Goal: Information Seeking & Learning: Learn about a topic

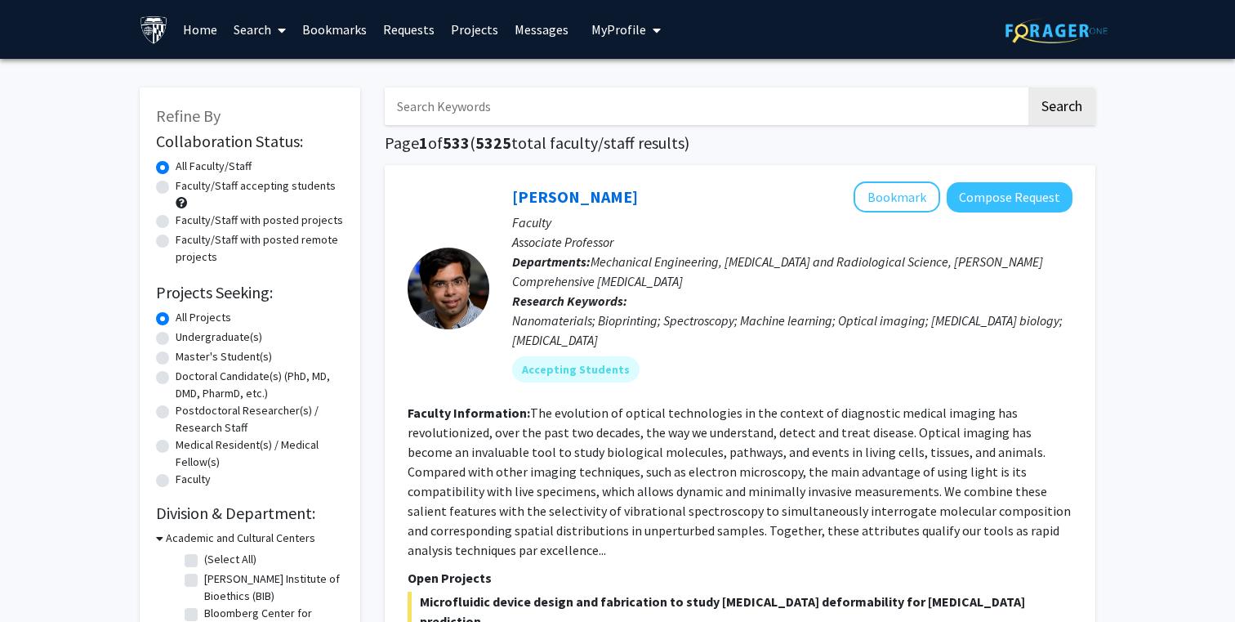
click at [540, 118] on input "Search Keywords" at bounding box center [705, 106] width 641 height 38
click at [1029, 87] on button "Search" at bounding box center [1062, 106] width 67 height 38
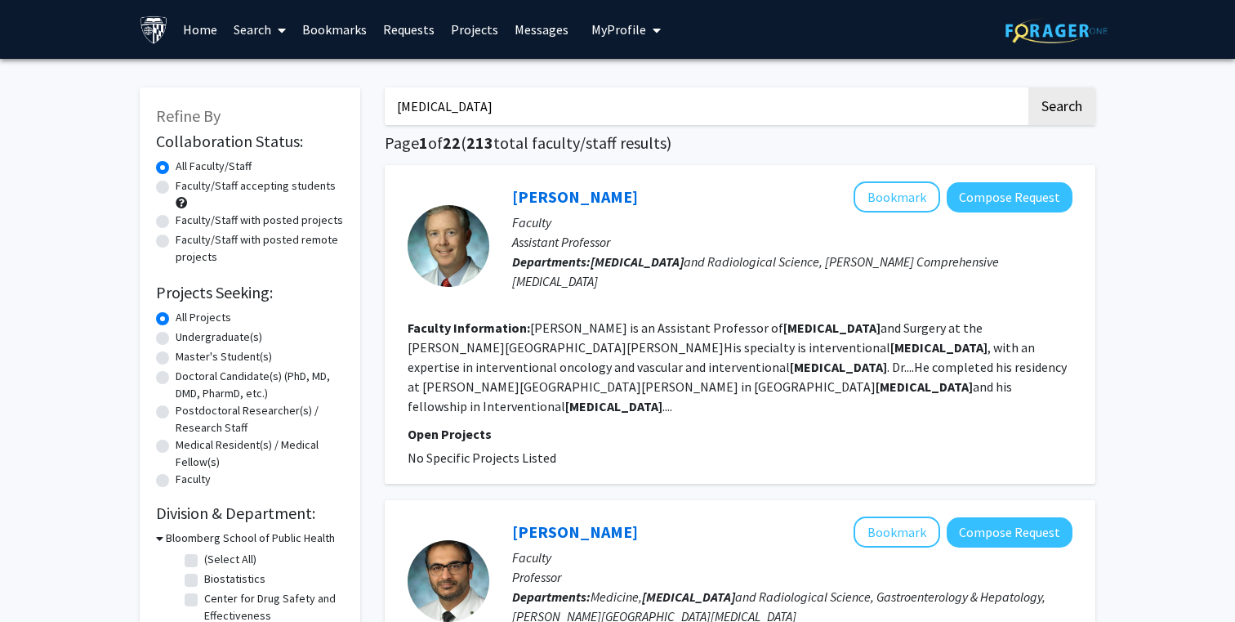
drag, startPoint x: 554, startPoint y: 112, endPoint x: 236, endPoint y: 111, distance: 317.8
click at [1029, 87] on button "Search" at bounding box center [1062, 106] width 67 height 38
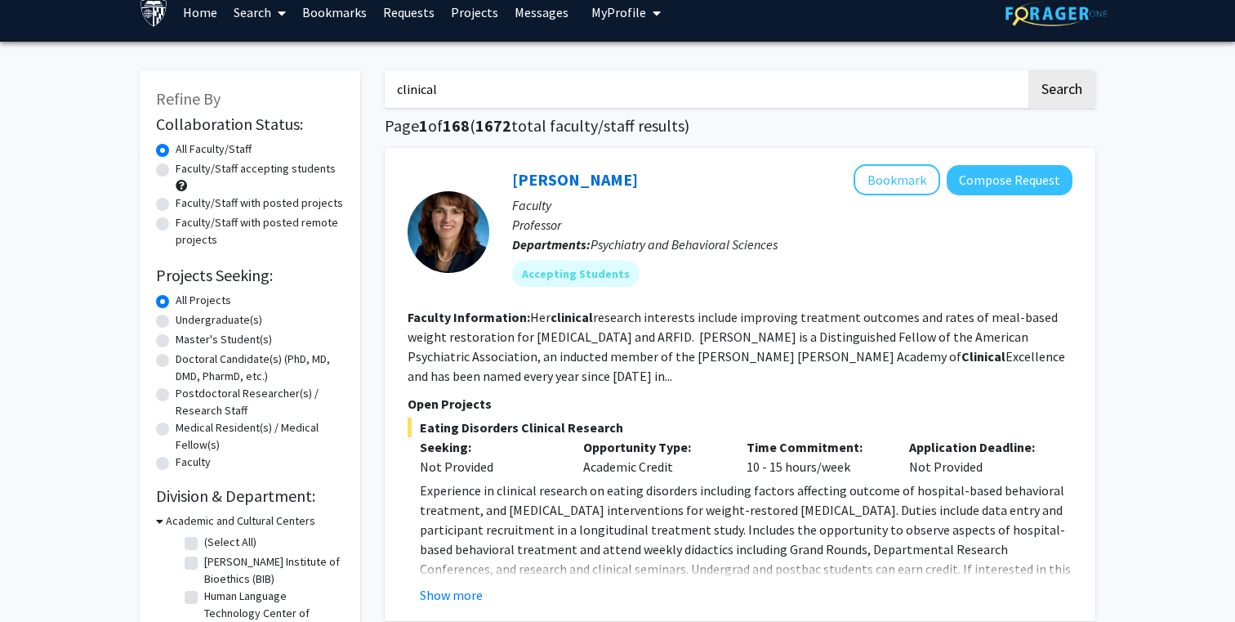
scroll to position [20, 0]
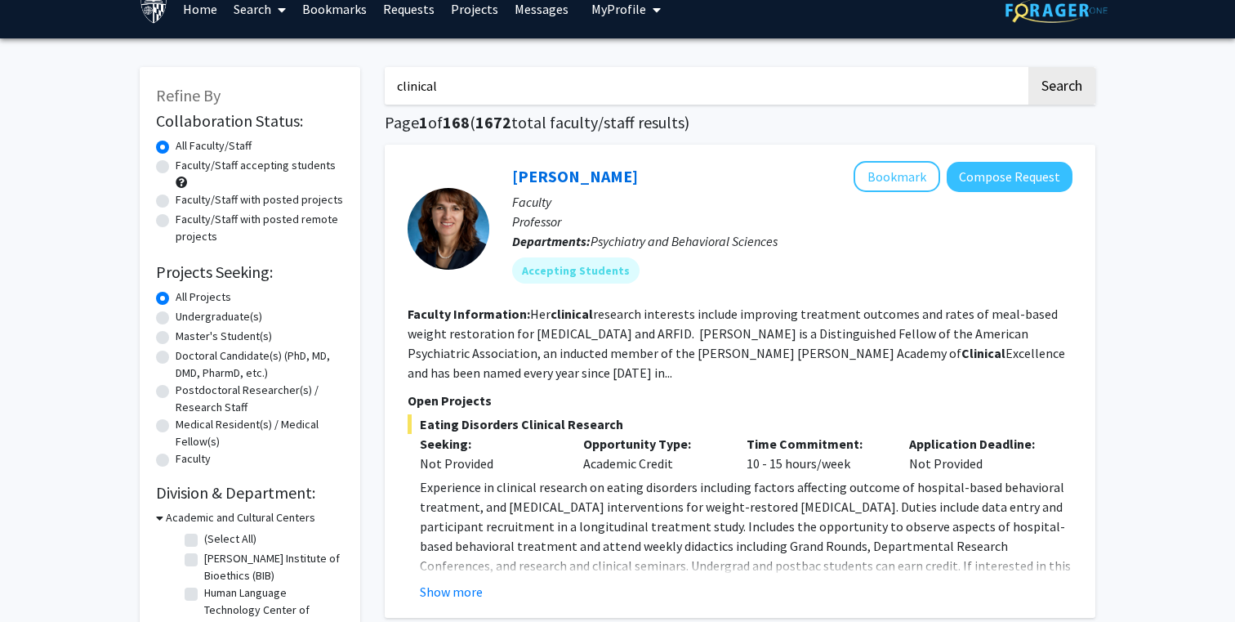
drag, startPoint x: 632, startPoint y: 173, endPoint x: 490, endPoint y: 175, distance: 141.3
click at [490, 175] on div "Angela Guarda Bookmark Compose Request Faculty Professor Departments: Psychiatr…" at bounding box center [780, 228] width 583 height 135
click at [699, 192] on p "Faculty" at bounding box center [792, 202] width 560 height 20
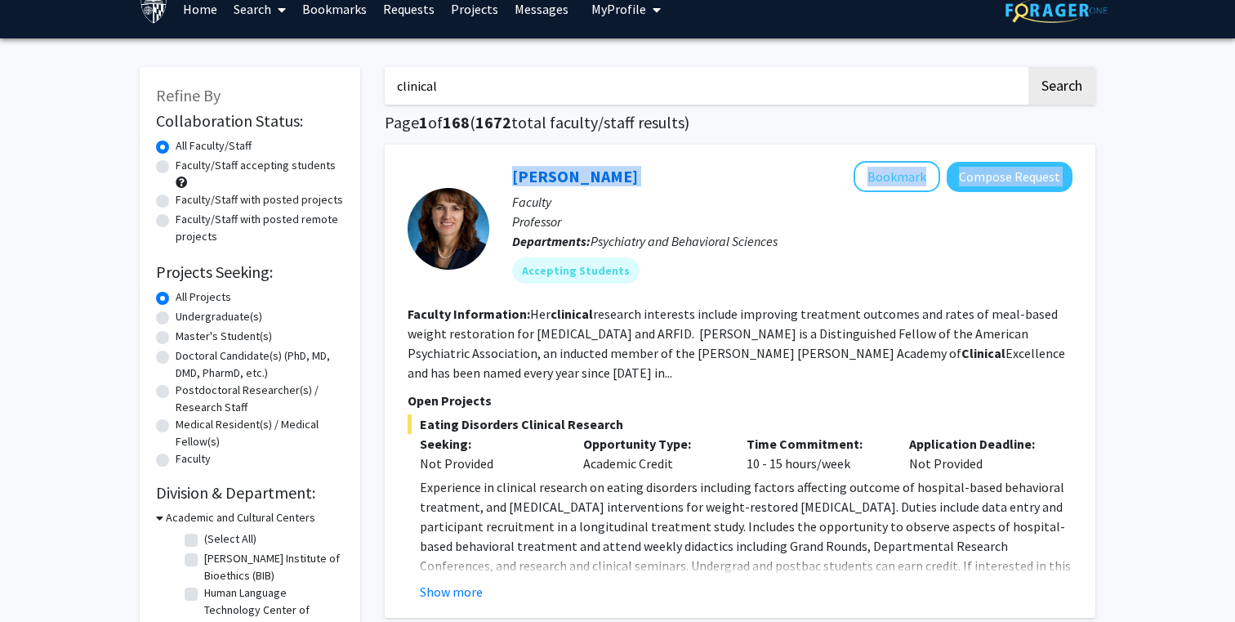
drag, startPoint x: 672, startPoint y: 176, endPoint x: 451, endPoint y: 176, distance: 220.6
click at [451, 176] on section "Angela Guarda Bookmark Compose Request Faculty Professor Departments: Psychiatr…" at bounding box center [740, 228] width 665 height 135
click at [676, 185] on div "Angela Guarda Bookmark Compose Request" at bounding box center [792, 176] width 560 height 31
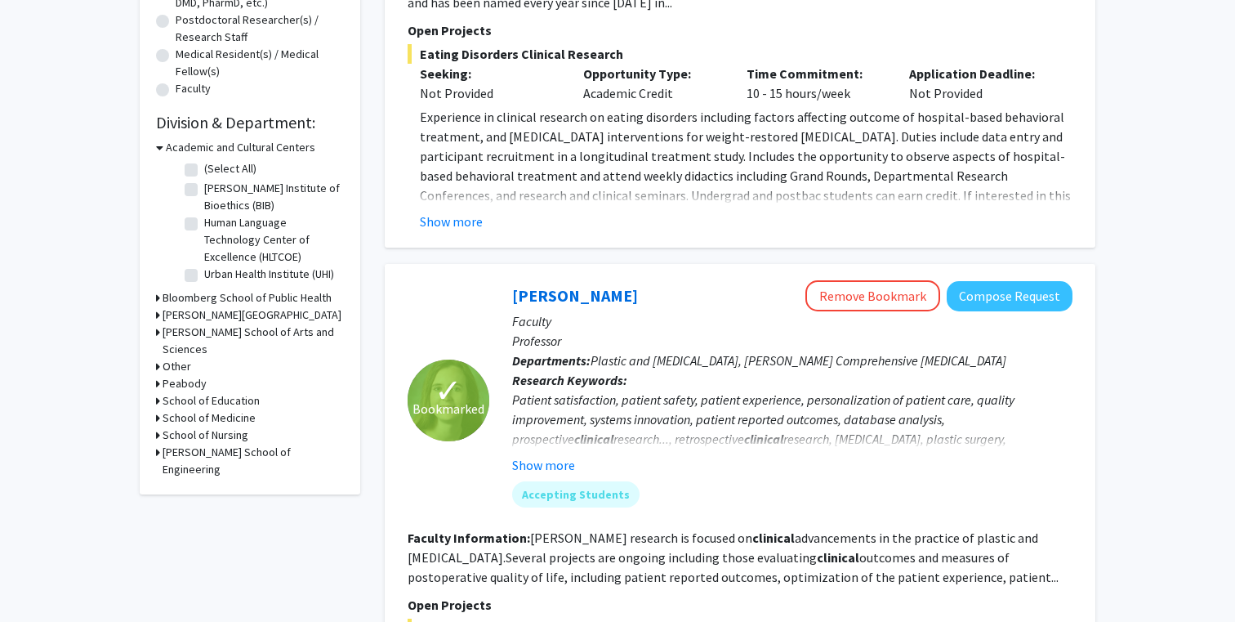
scroll to position [0, 0]
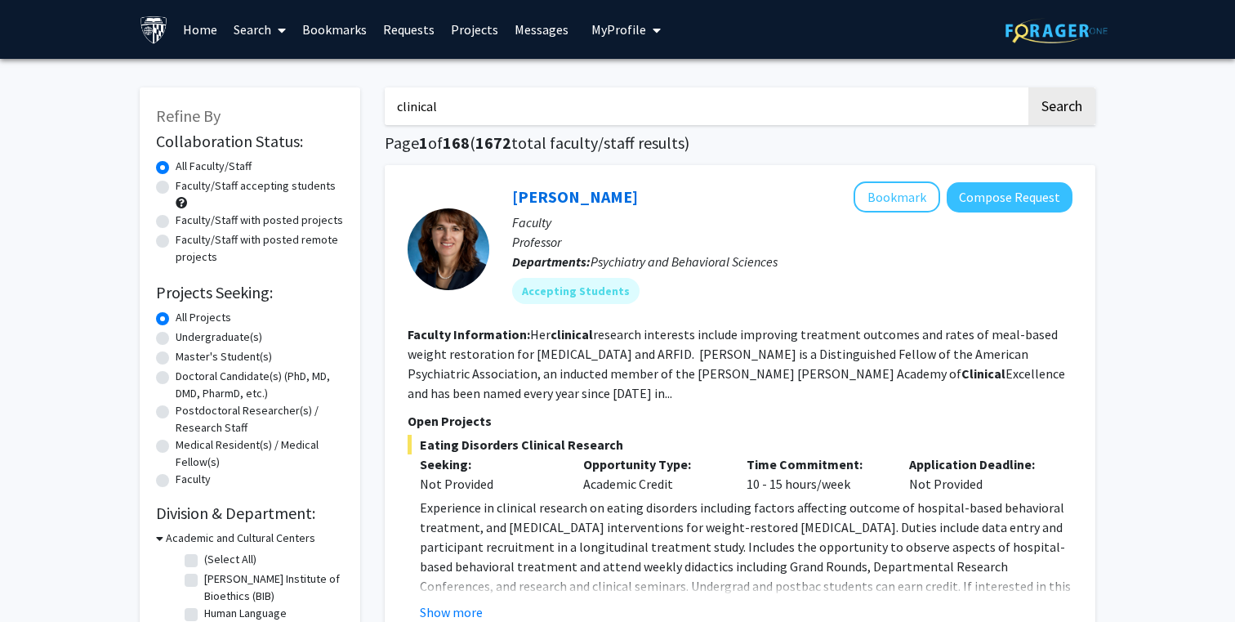
click at [513, 105] on input "clinical" at bounding box center [705, 106] width 641 height 38
click at [713, 139] on h1 "Page 1 of 168 ( 1672 total faculty/staff results)" at bounding box center [740, 143] width 711 height 20
click at [661, 103] on input "clinical r" at bounding box center [705, 106] width 641 height 38
click at [794, 218] on p "Faculty" at bounding box center [792, 222] width 560 height 20
click at [693, 103] on input "clinical research" at bounding box center [705, 106] width 641 height 38
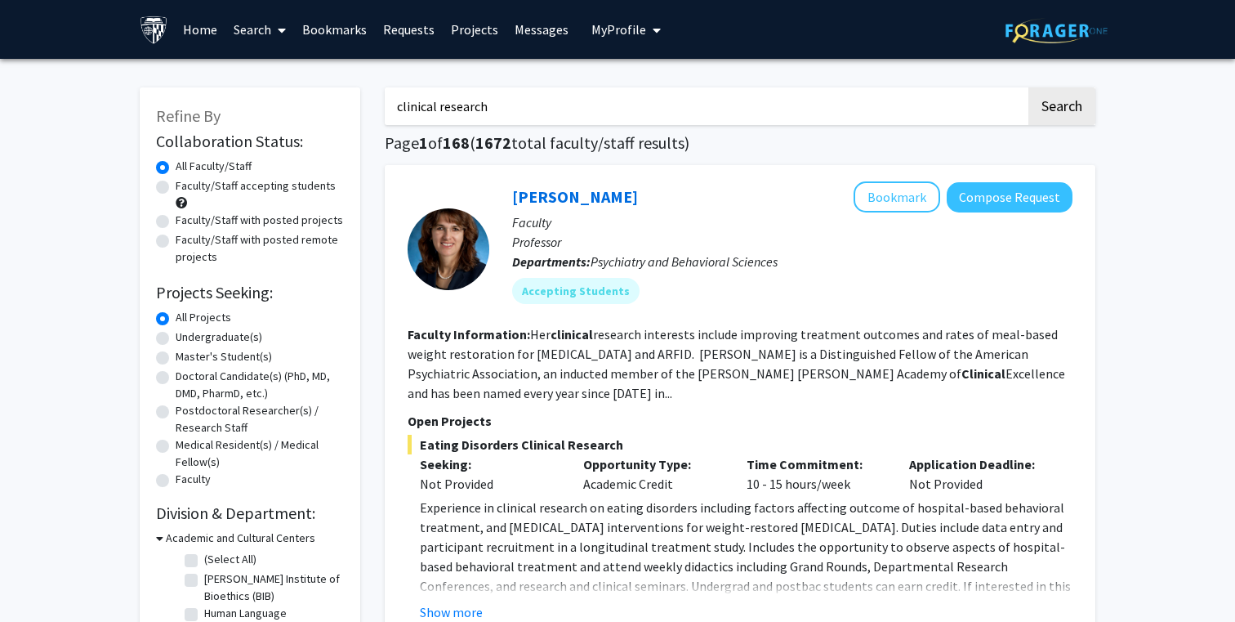
click at [1029, 87] on button "Search" at bounding box center [1062, 106] width 67 height 38
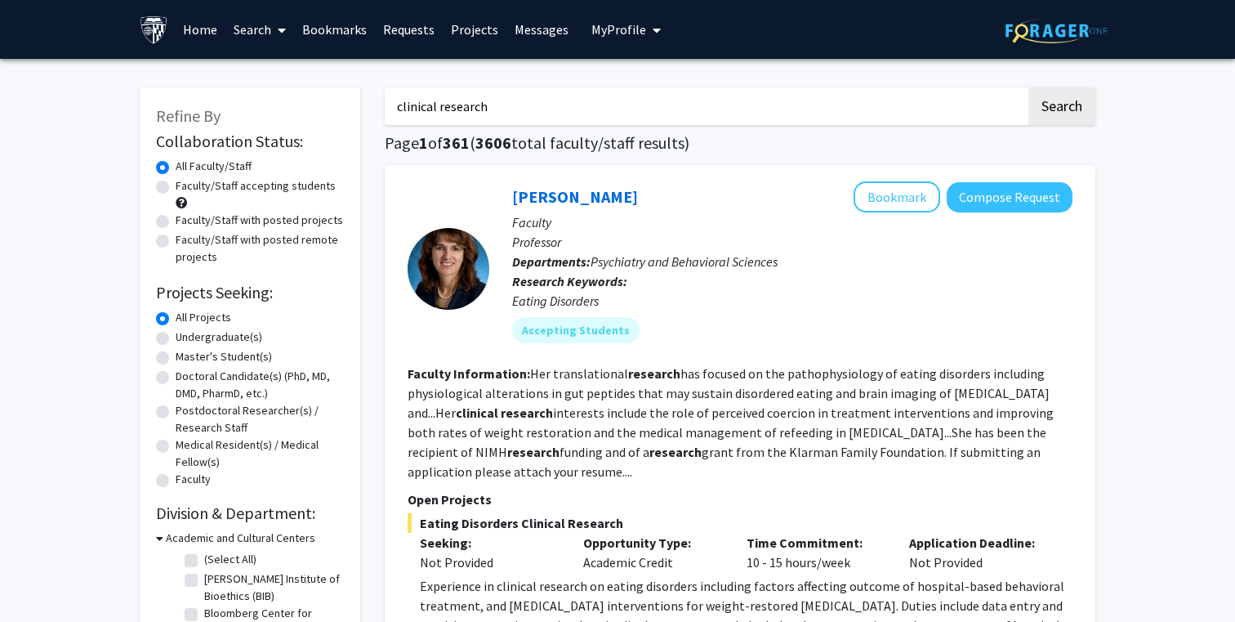
click at [480, 105] on input "clinical research" at bounding box center [705, 106] width 641 height 38
click at [1029, 87] on button "Search" at bounding box center [1062, 106] width 67 height 38
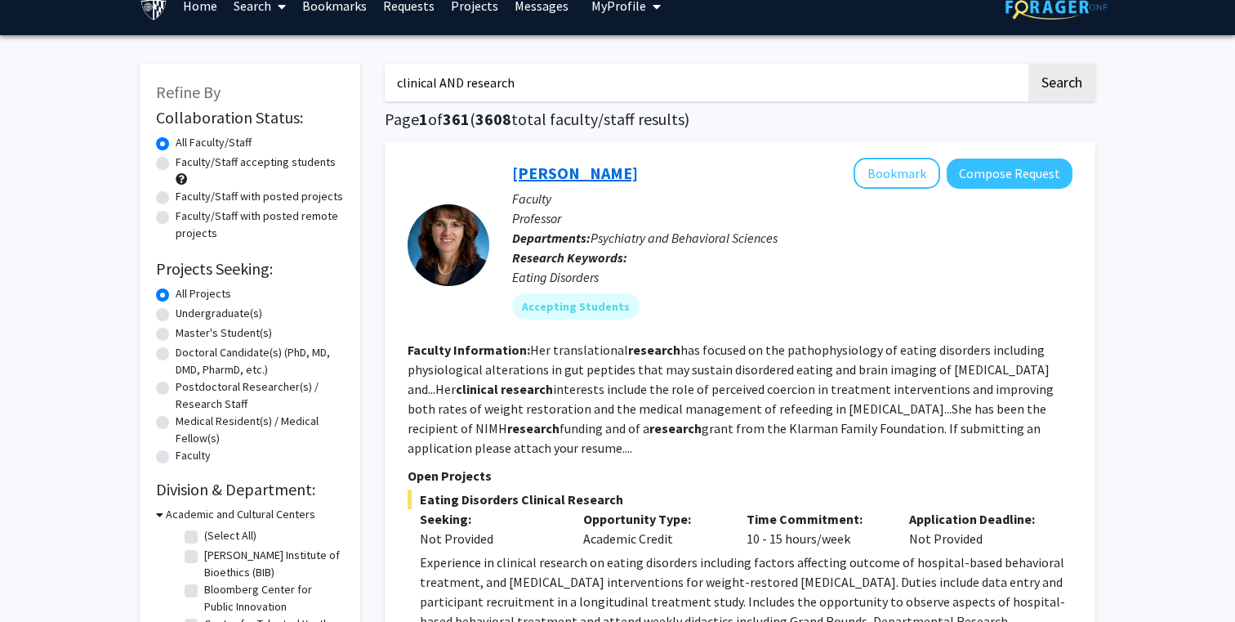
scroll to position [25, 0]
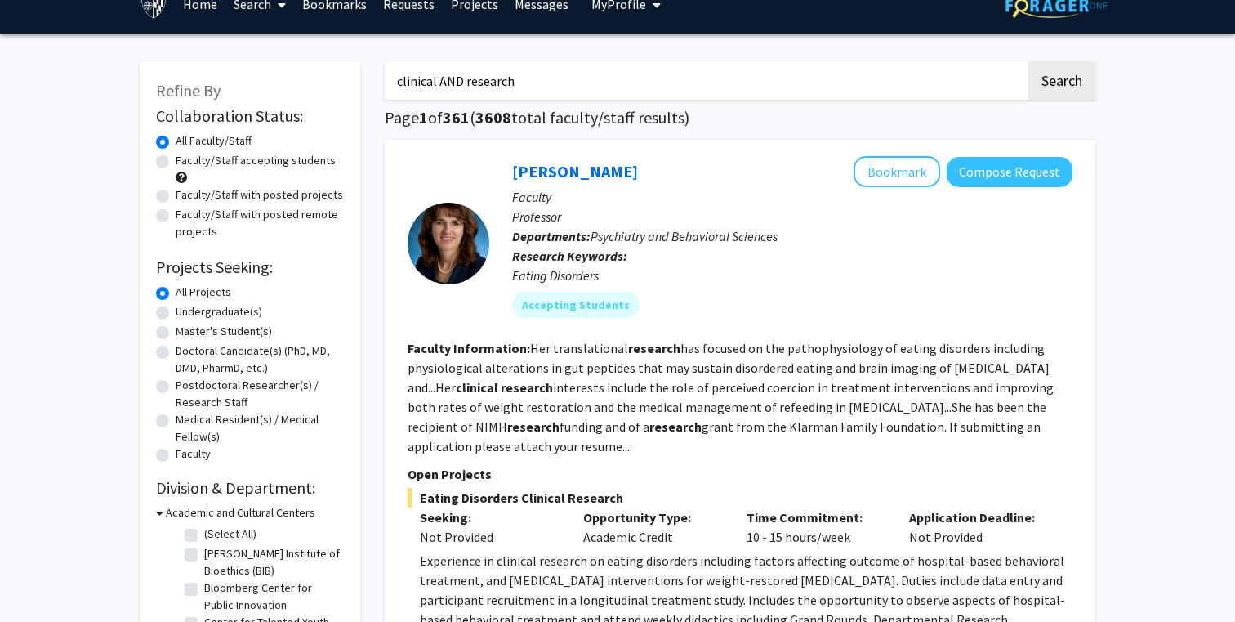
click at [456, 85] on input "clinical AND research" at bounding box center [705, 81] width 641 height 38
type input "clinical research"
click at [1029, 62] on button "Search" at bounding box center [1062, 81] width 67 height 38
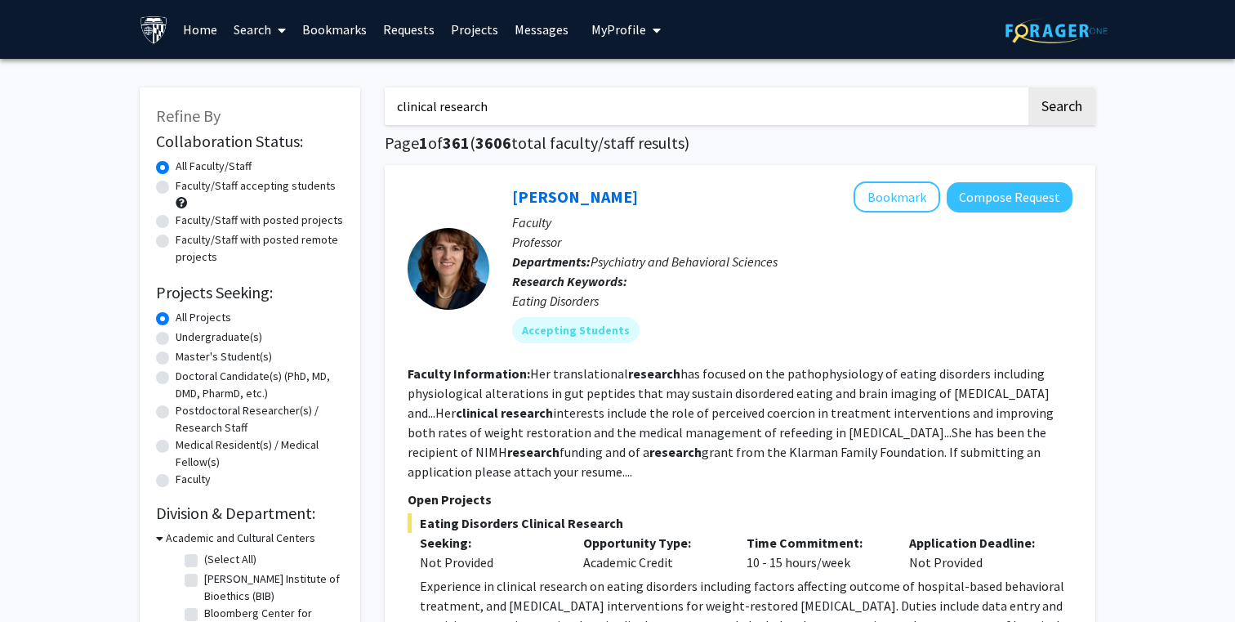
click at [424, 31] on link "Requests" at bounding box center [409, 29] width 68 height 57
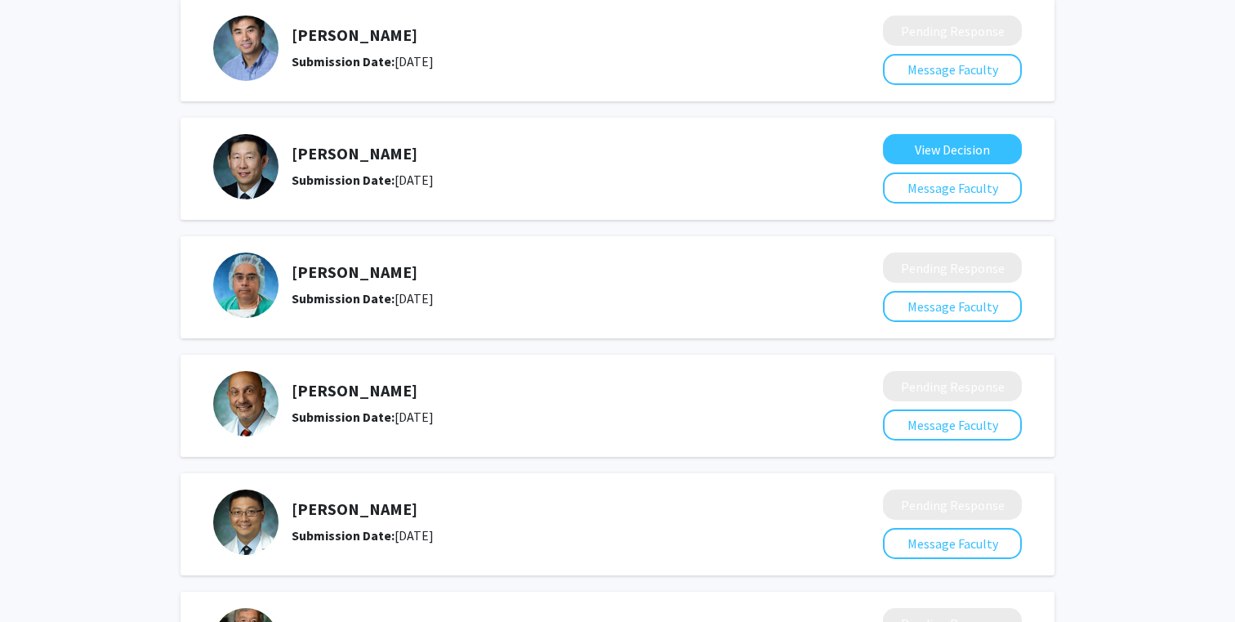
scroll to position [150, 0]
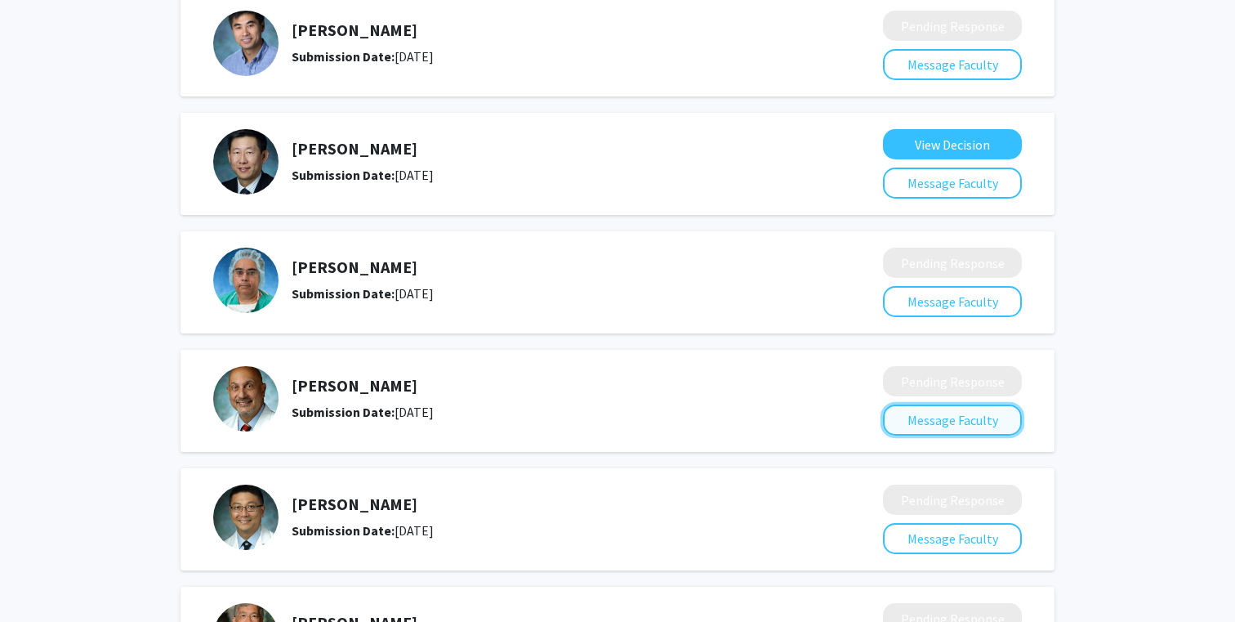
click at [1002, 415] on button "Message Faculty" at bounding box center [952, 419] width 139 height 31
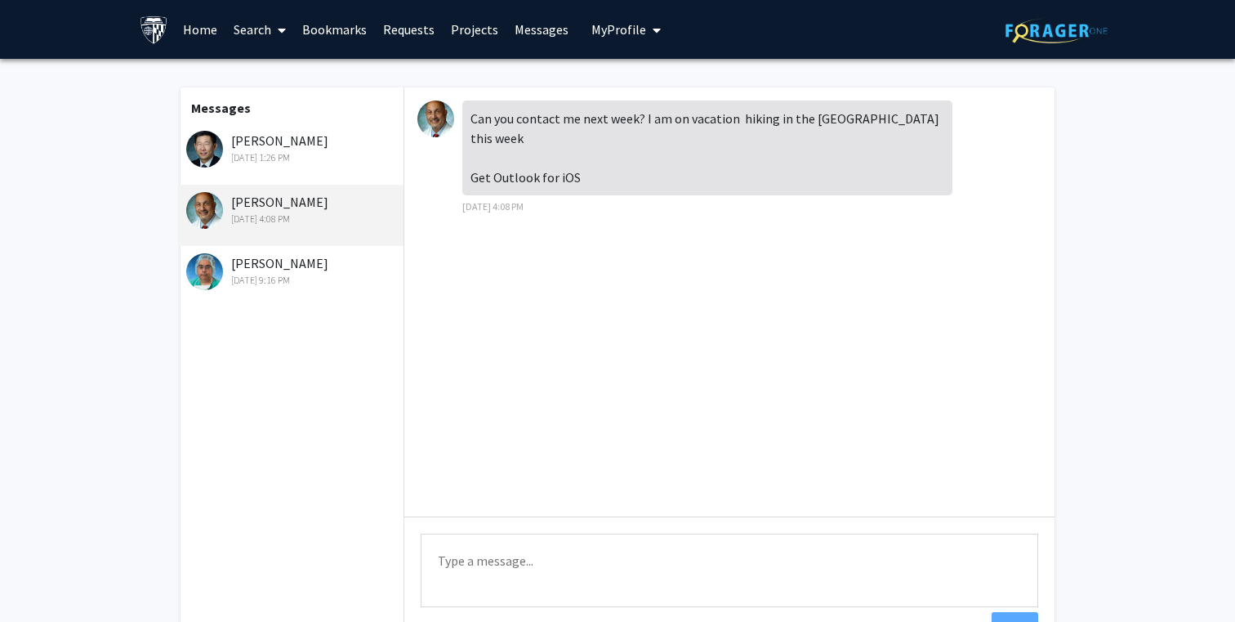
click at [252, 154] on div "Aug 12, 2023 1:26 PM" at bounding box center [292, 157] width 213 height 15
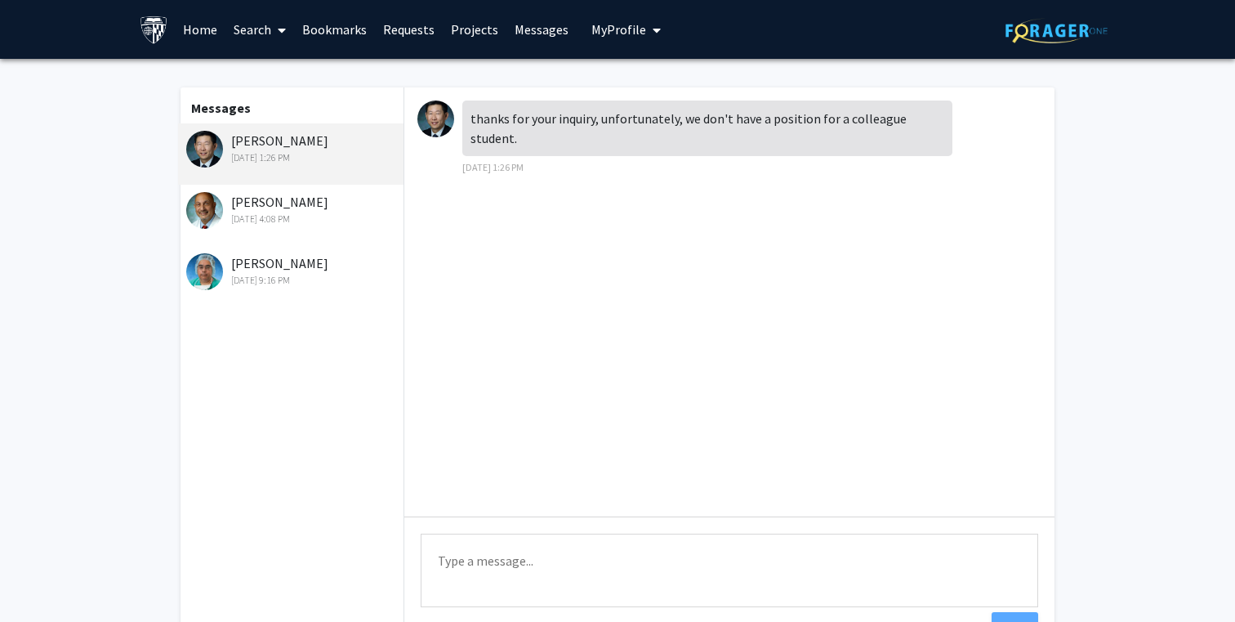
click at [271, 257] on div "Joe John Aug 3, 2023 9:16 PM" at bounding box center [292, 270] width 213 height 34
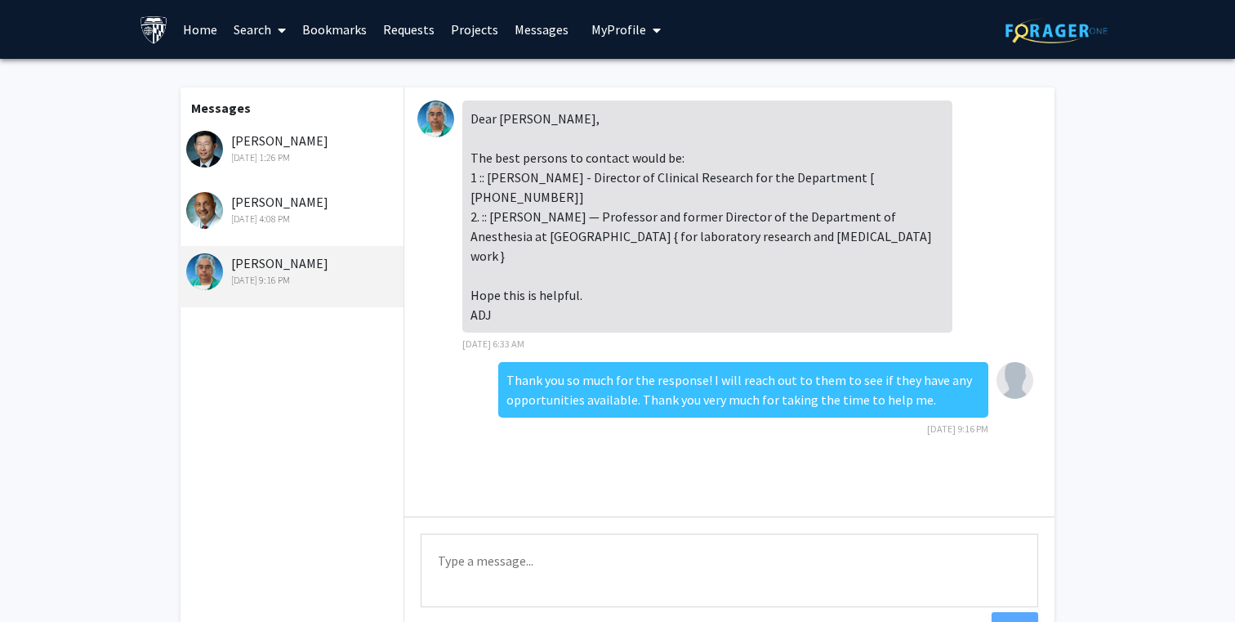
click at [280, 225] on div "Aug 8, 2023 4:08 PM" at bounding box center [292, 219] width 213 height 15
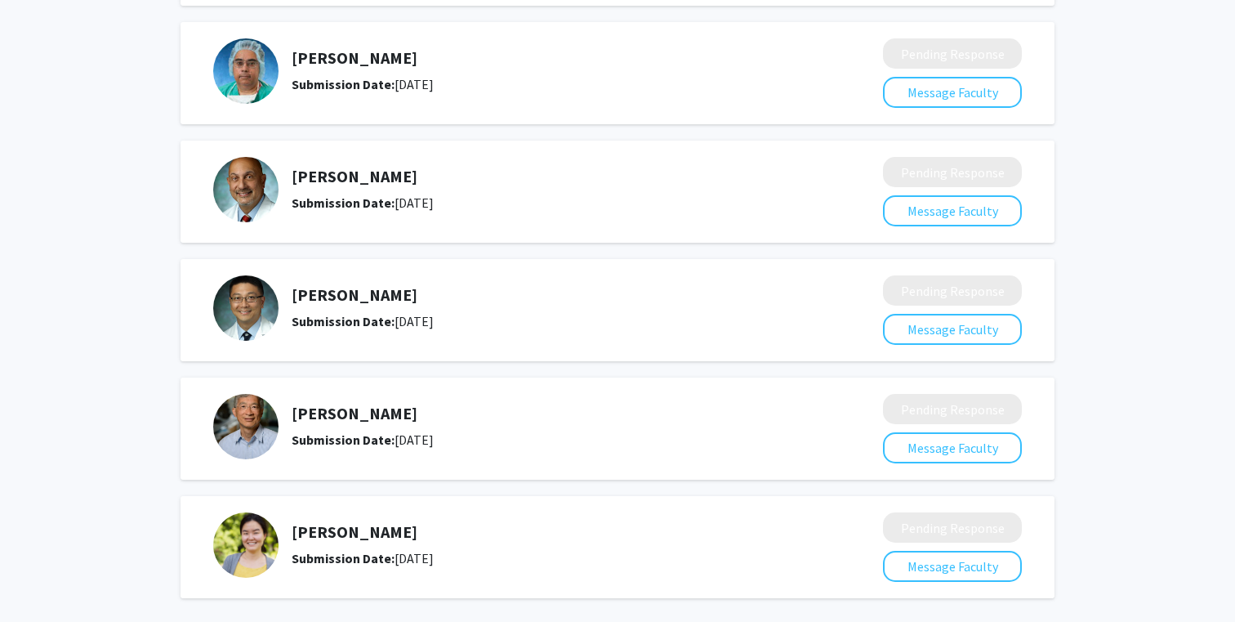
scroll to position [430, 0]
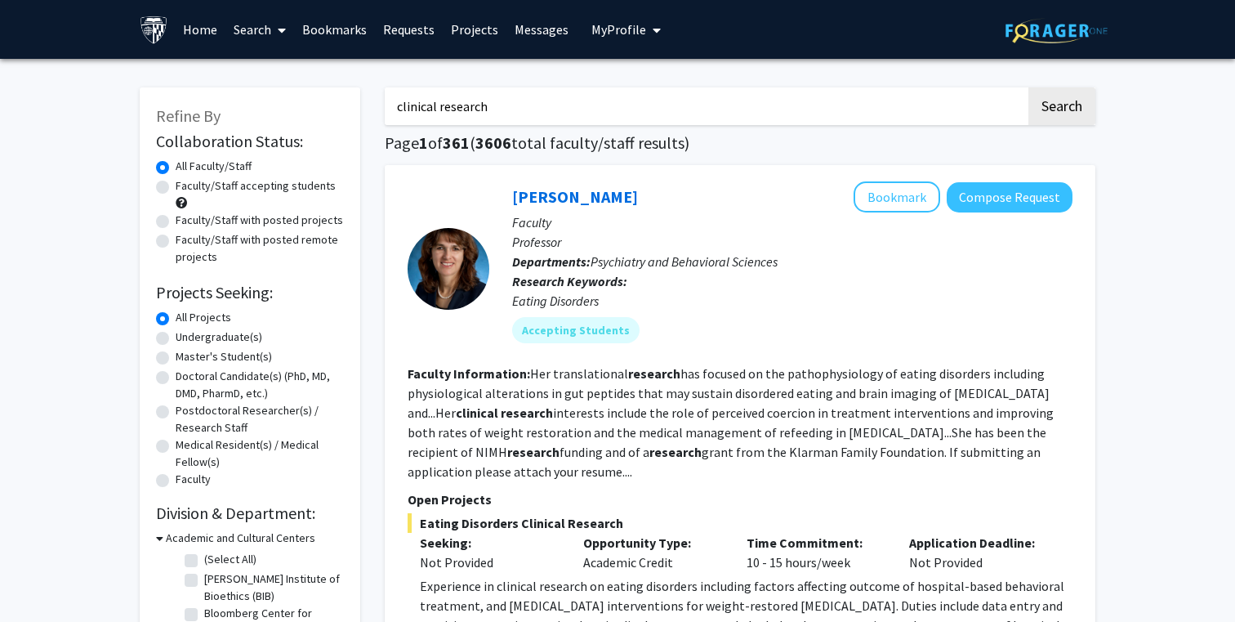
click at [514, 104] on input "clinical research" at bounding box center [705, 106] width 641 height 38
click at [1029, 87] on button "Search" at bounding box center [1062, 106] width 67 height 38
click at [524, 102] on input "clinical research radiology" at bounding box center [705, 106] width 641 height 38
type input "clinical research"
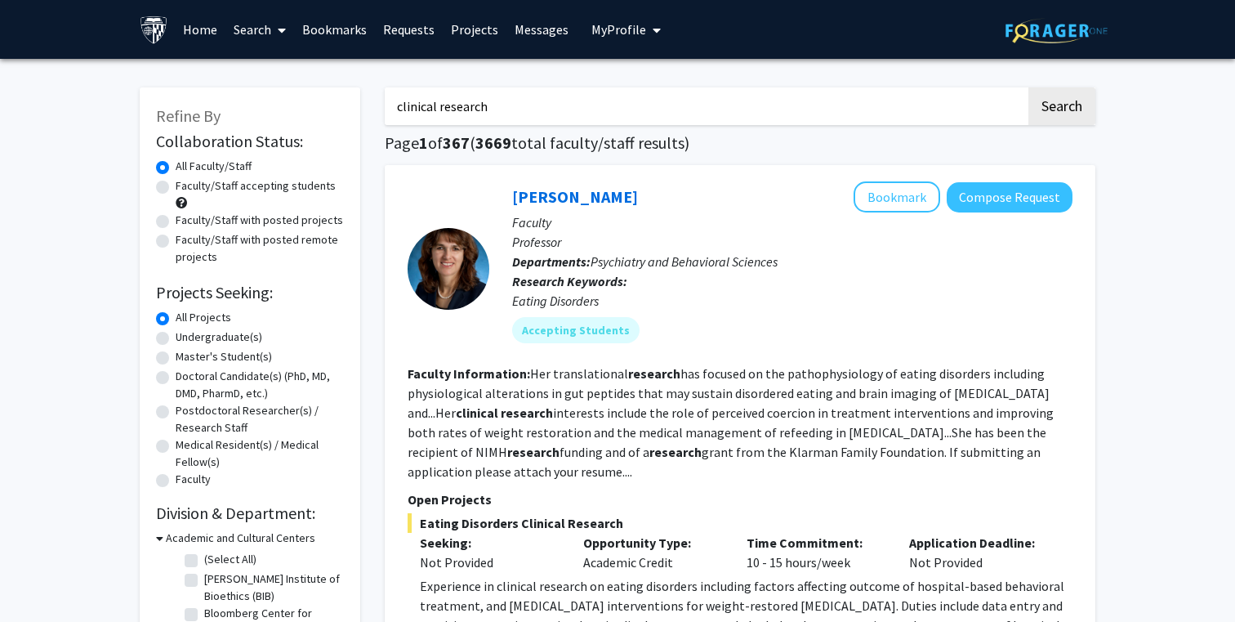
click at [1029, 87] on button "Search" at bounding box center [1062, 106] width 67 height 38
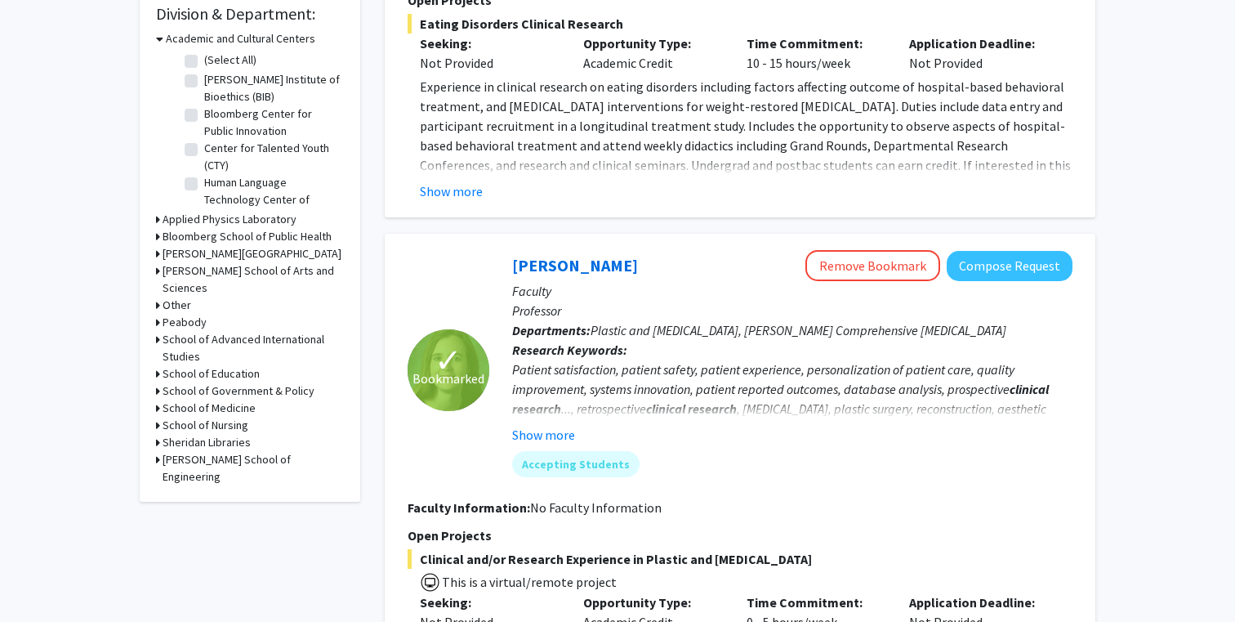
scroll to position [487, 0]
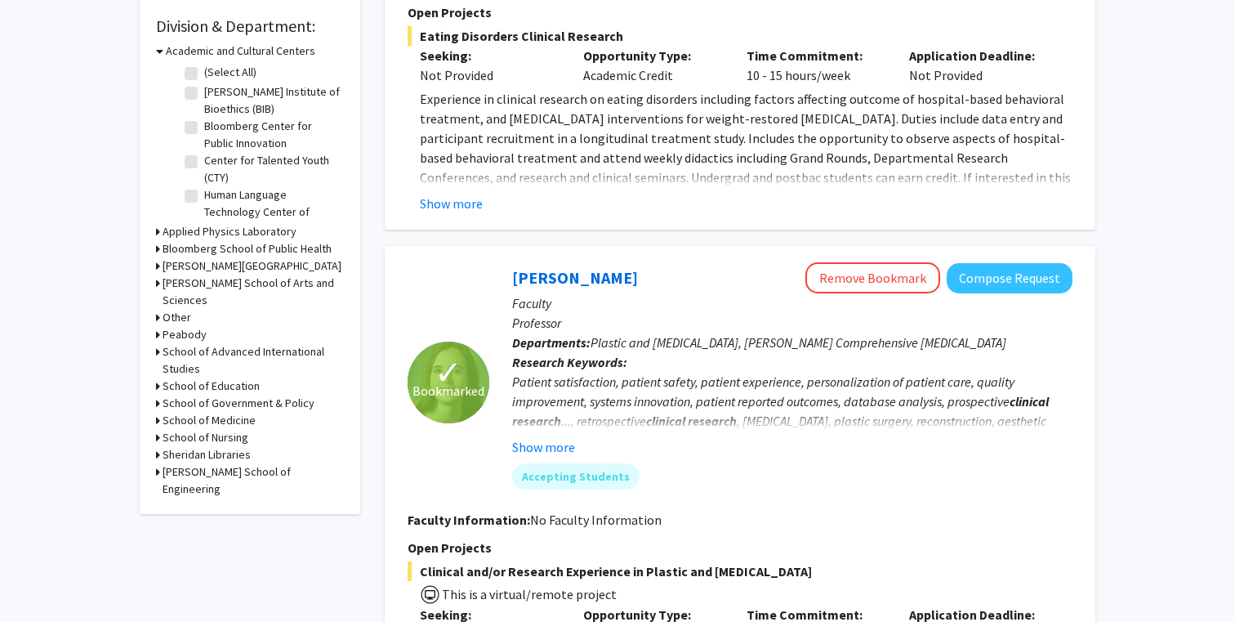
click at [217, 412] on h3 "School of Medicine" at bounding box center [209, 420] width 93 height 17
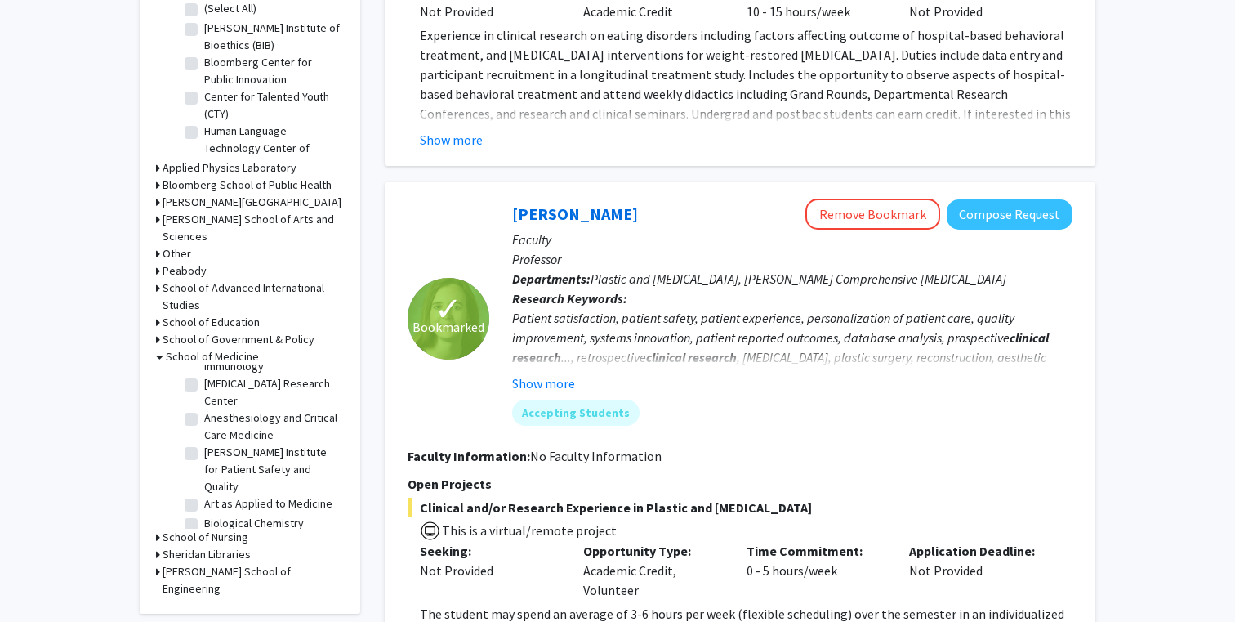
scroll to position [0, 0]
click at [204, 369] on label "(Select All)" at bounding box center [230, 377] width 52 height 17
click at [204, 369] on input "(Select All)" at bounding box center [209, 374] width 11 height 11
checkbox input "true"
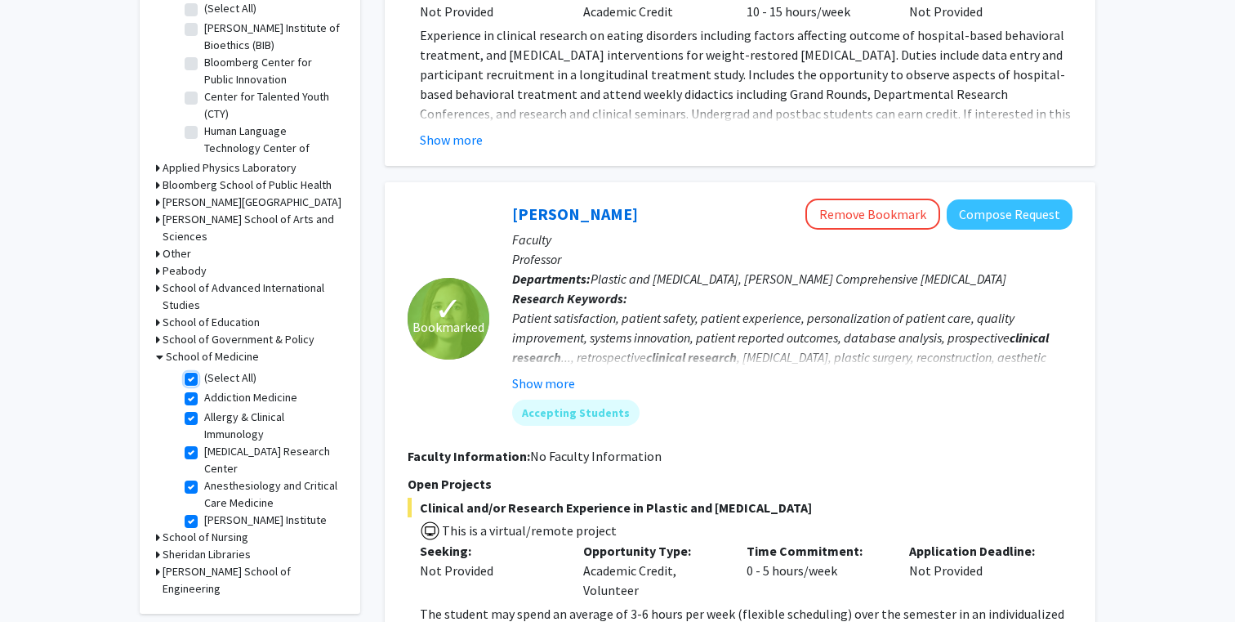
checkbox input "true"
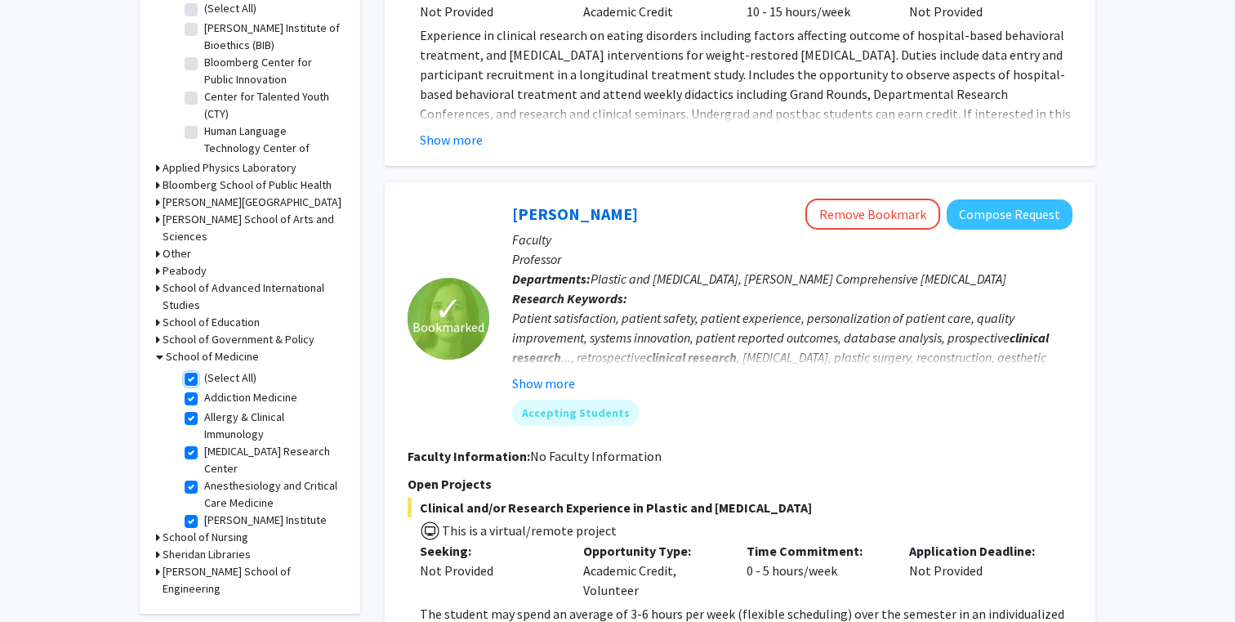
checkbox input "true"
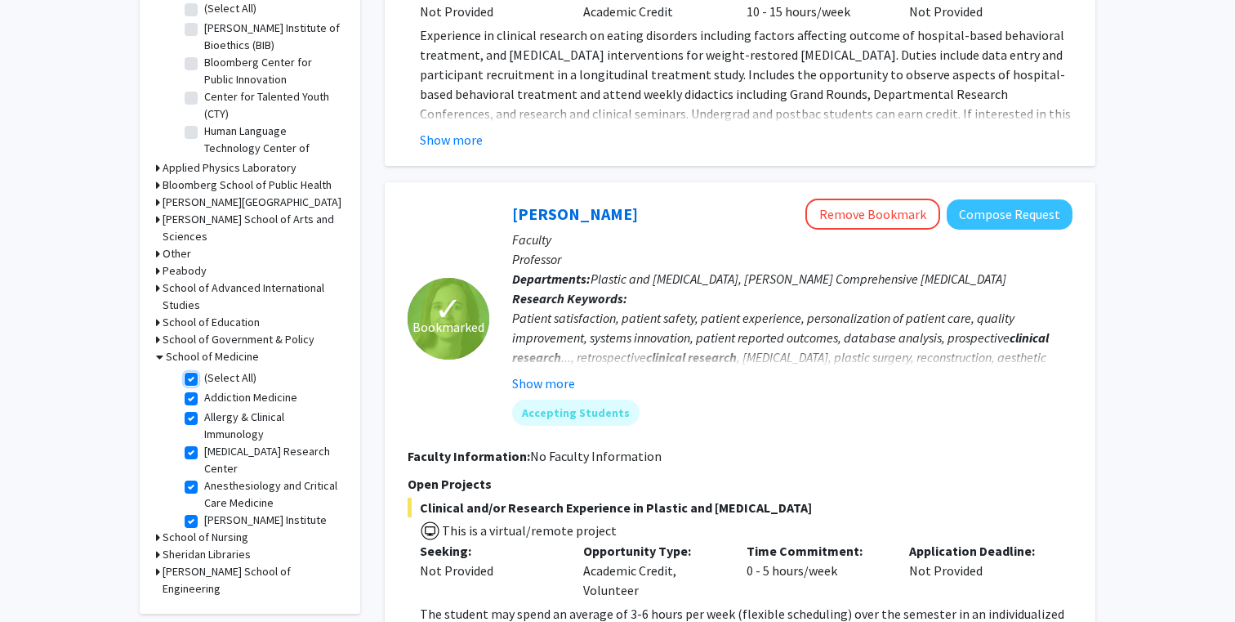
checkbox input "true"
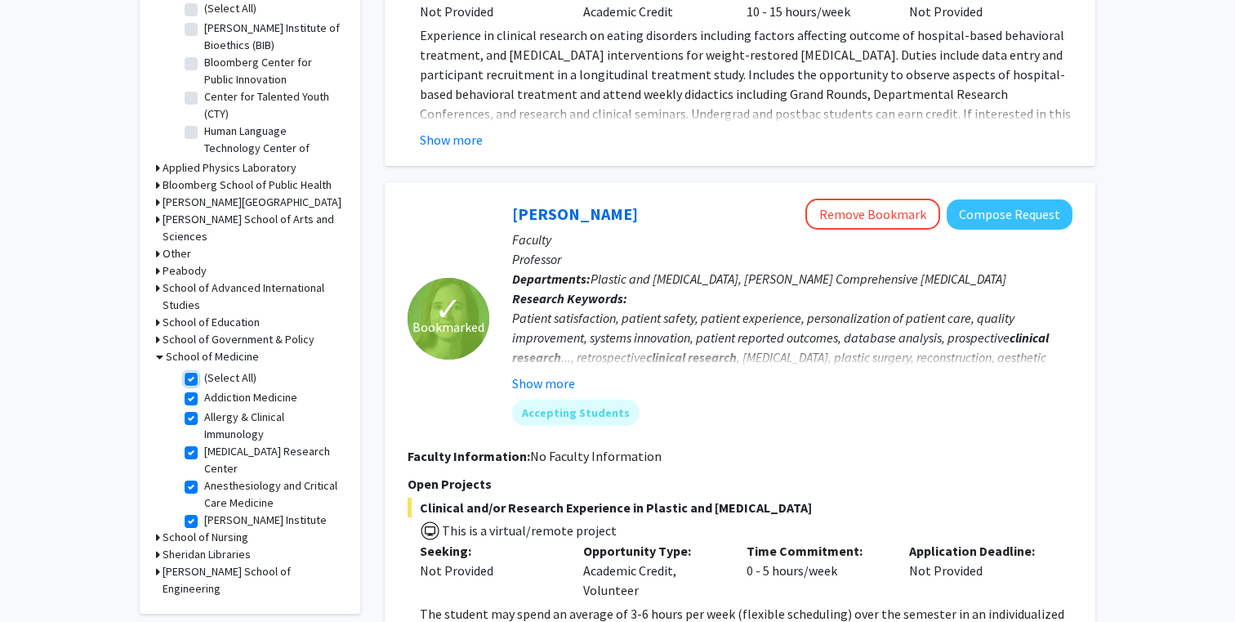
checkbox input "true"
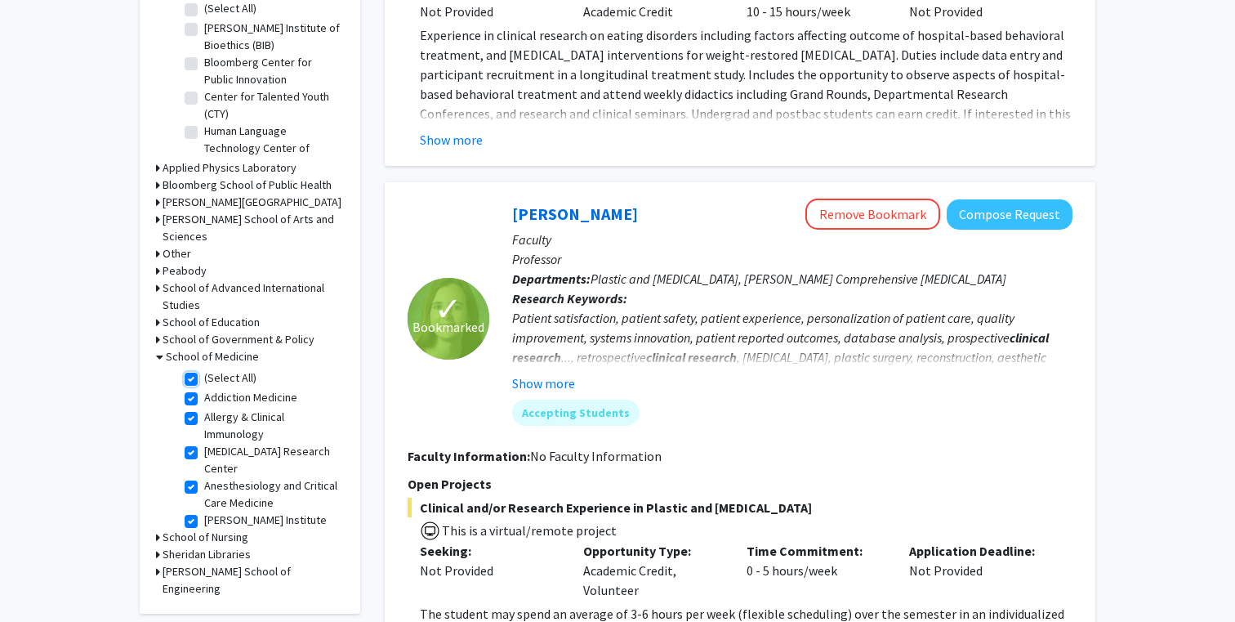
checkbox input "true"
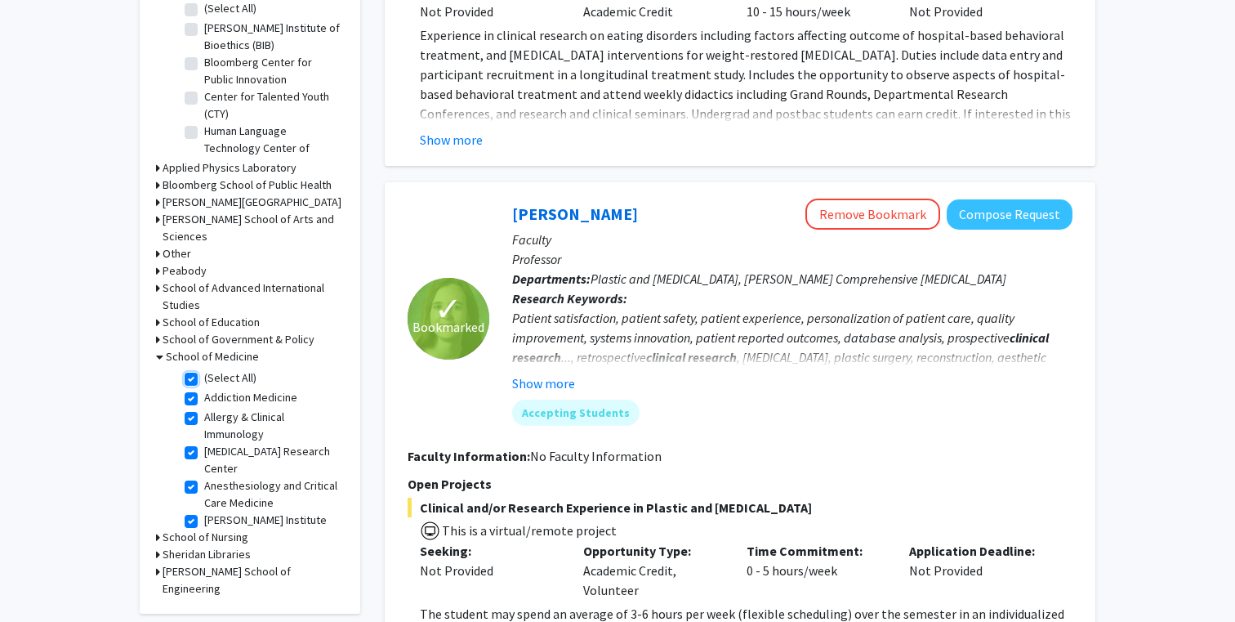
checkbox input "true"
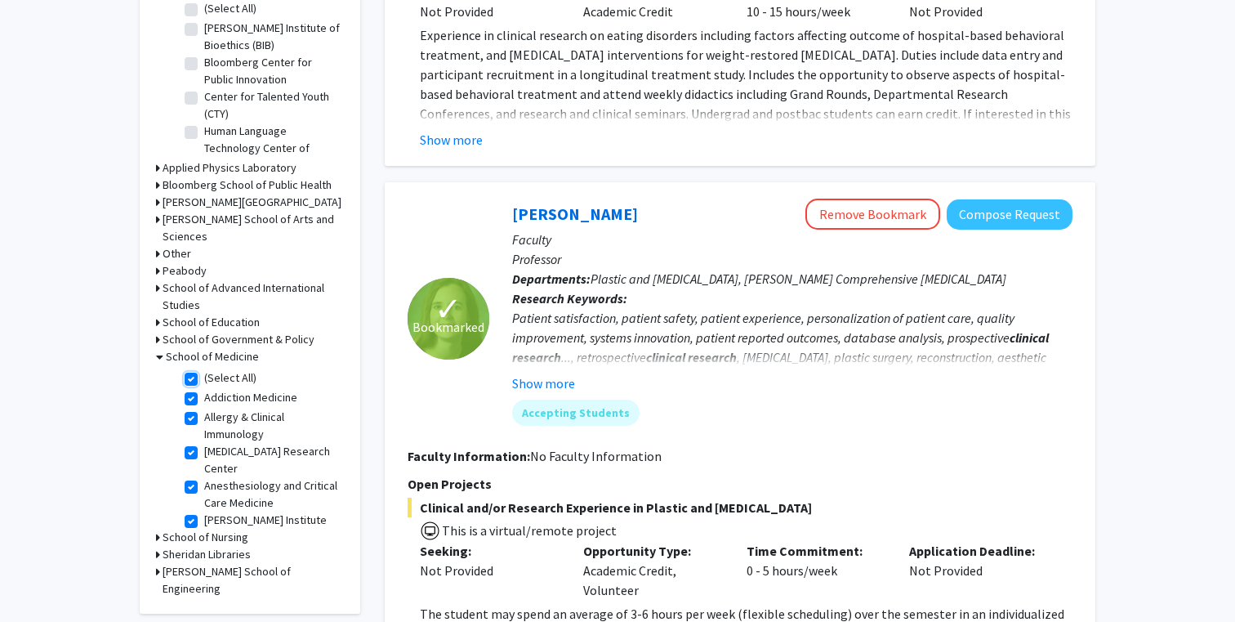
checkbox input "true"
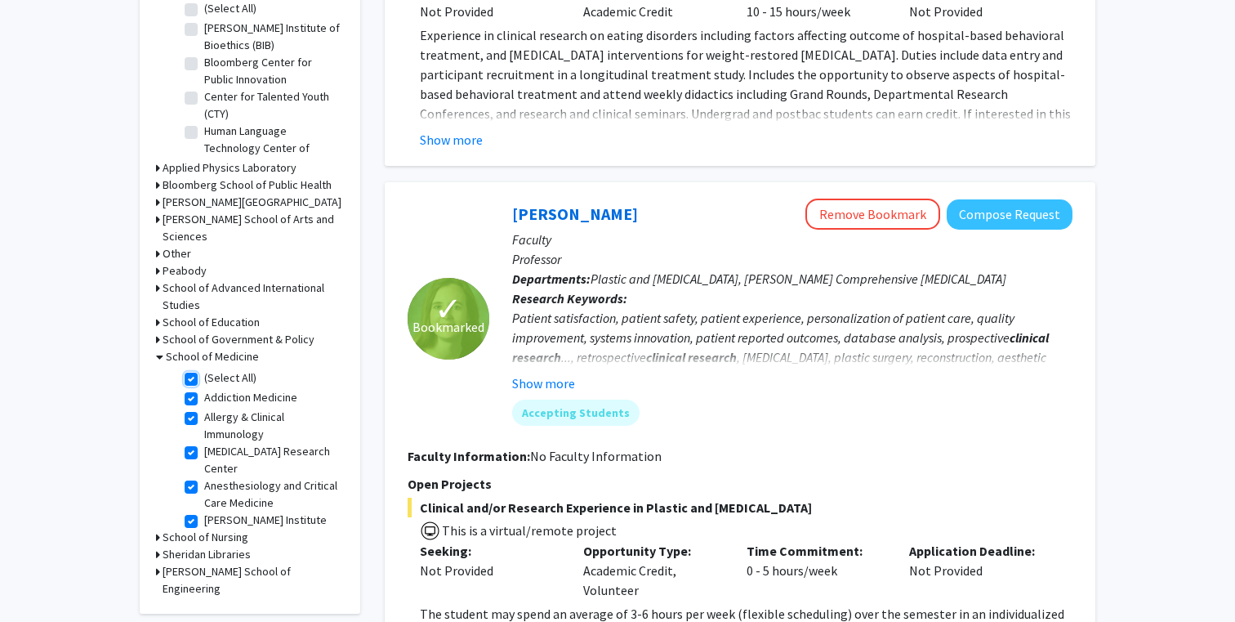
checkbox input "true"
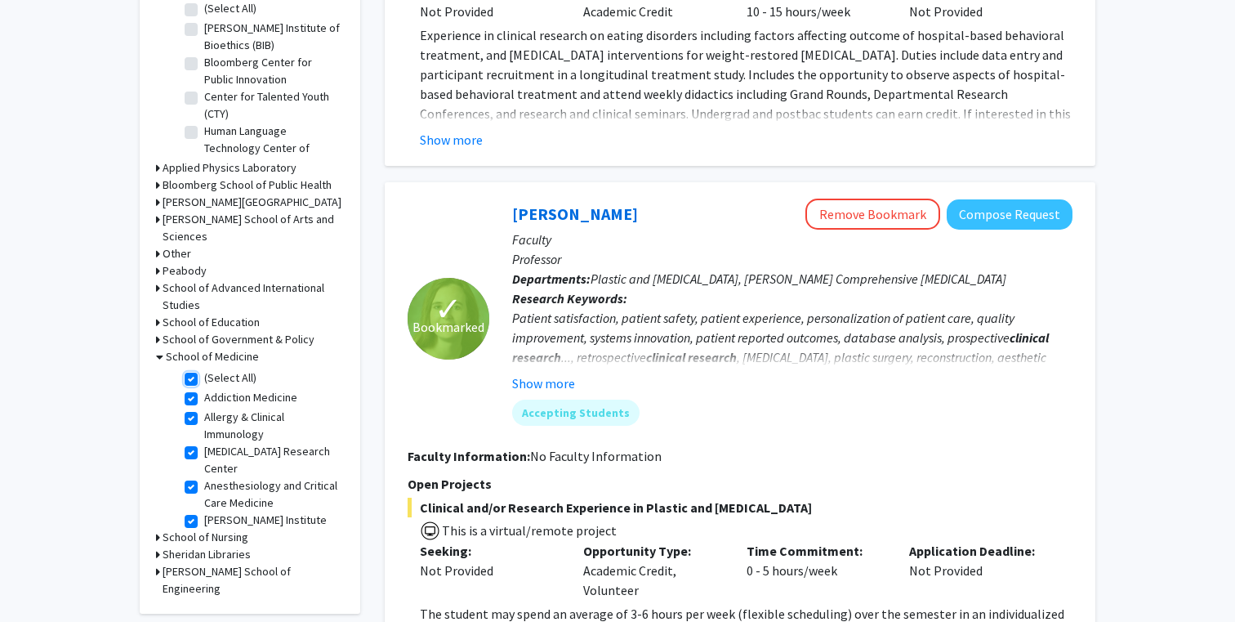
checkbox input "true"
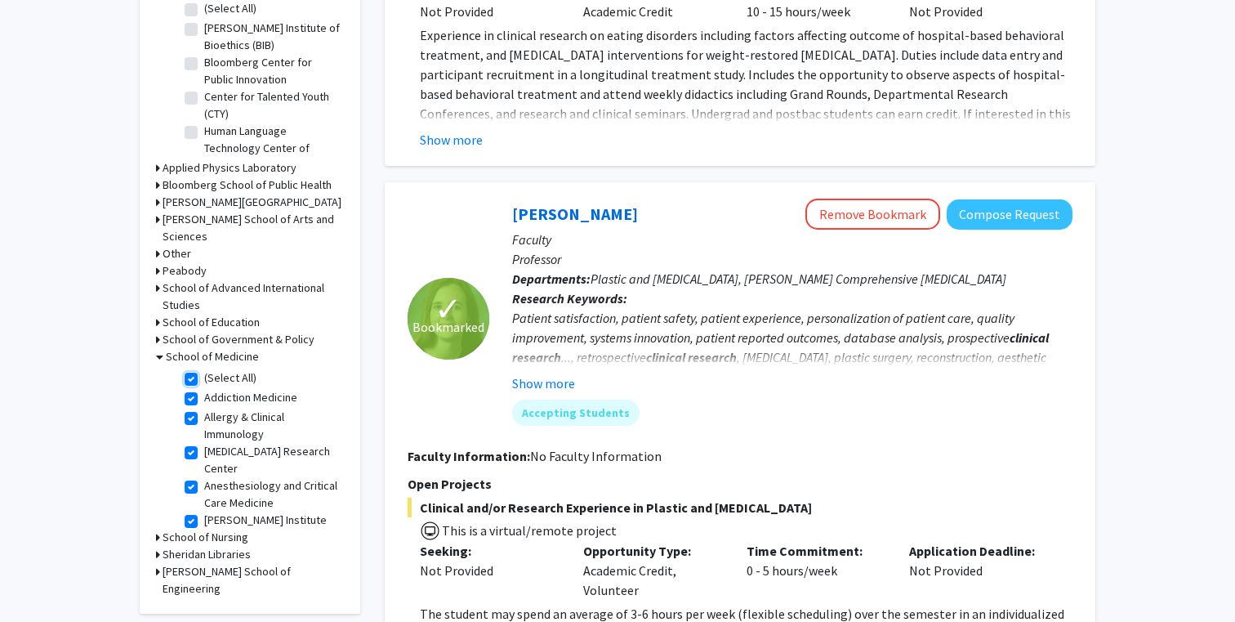
checkbox input "true"
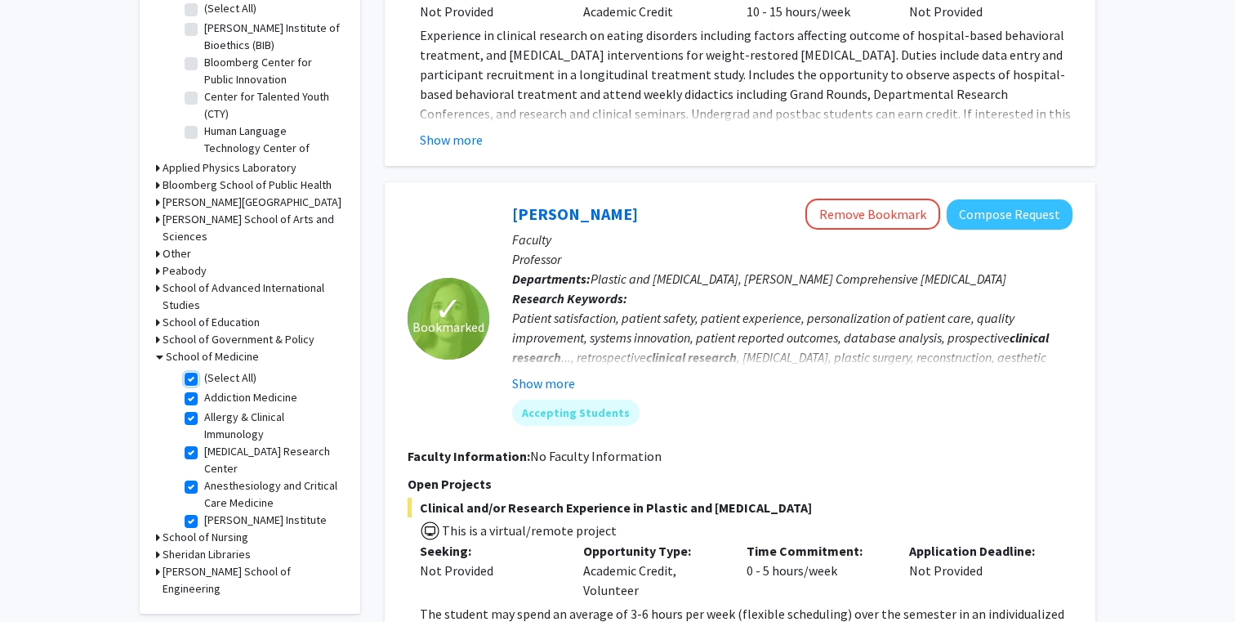
checkbox input "true"
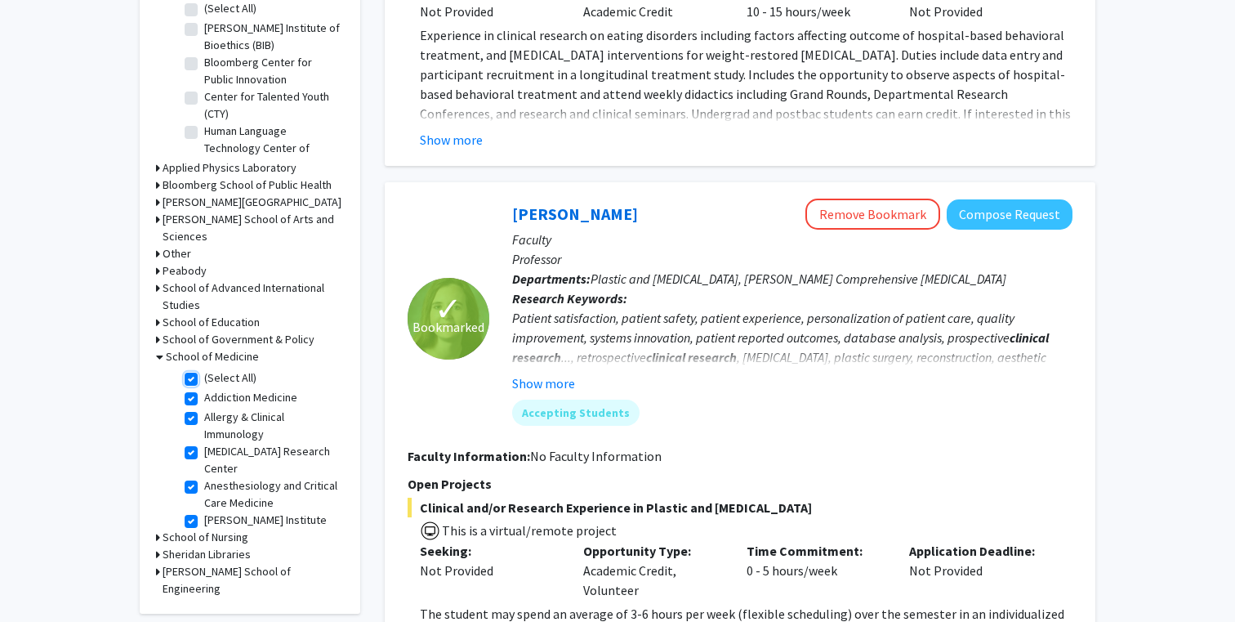
checkbox input "true"
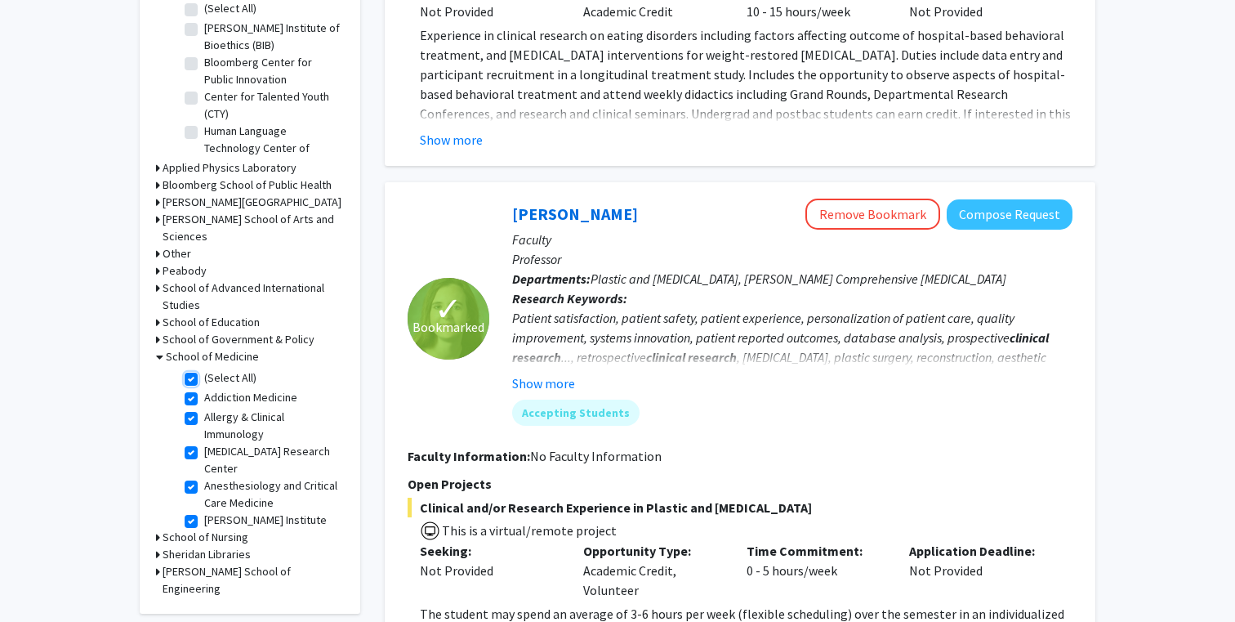
checkbox input "true"
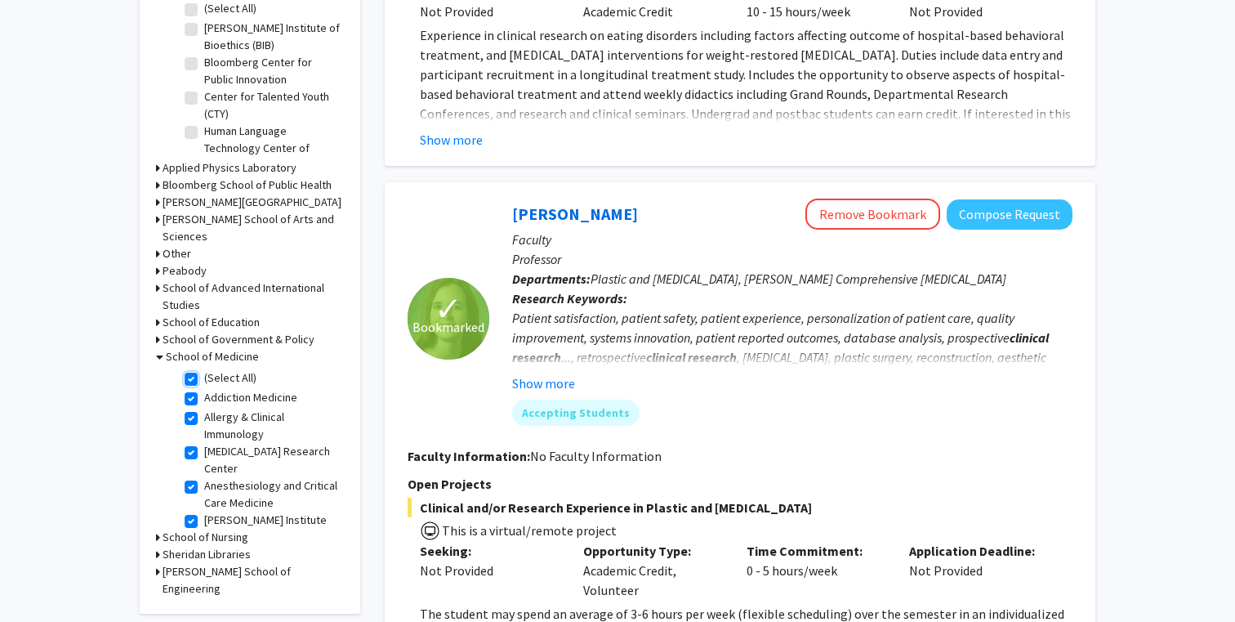
checkbox input "true"
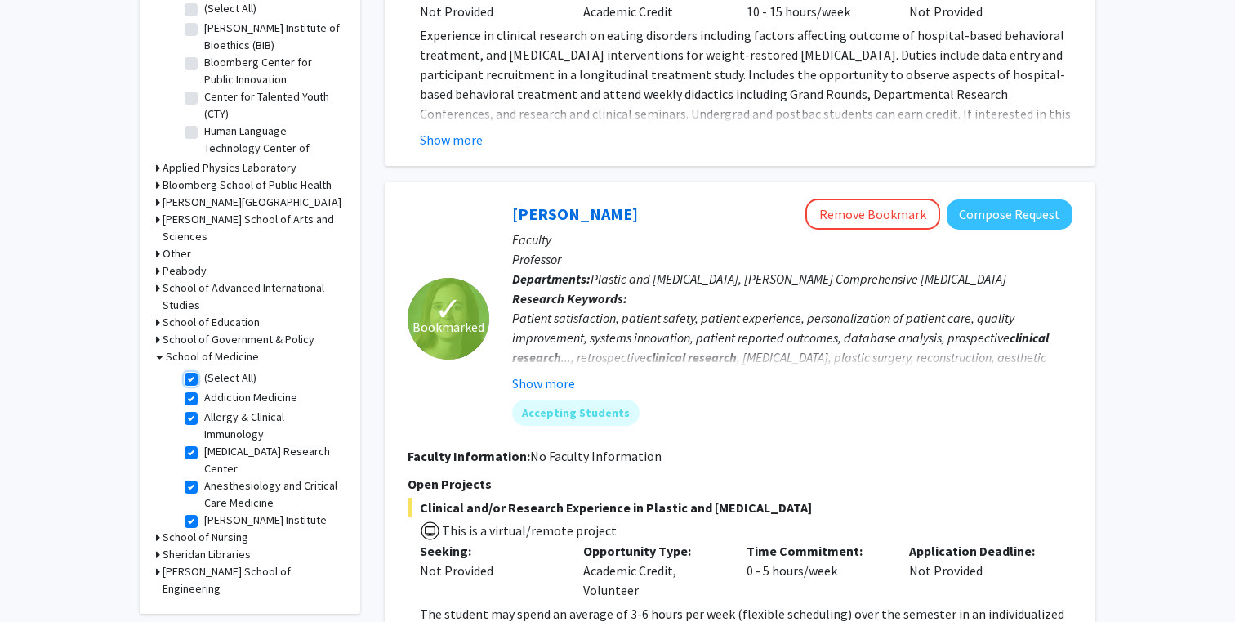
checkbox input "true"
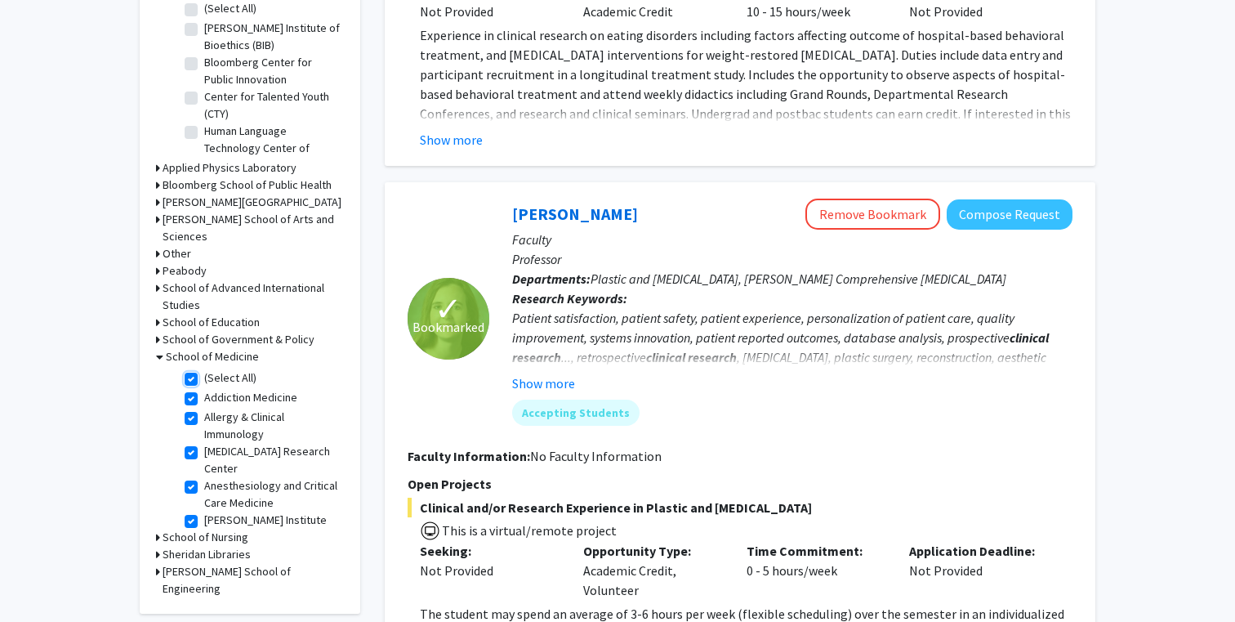
checkbox input "true"
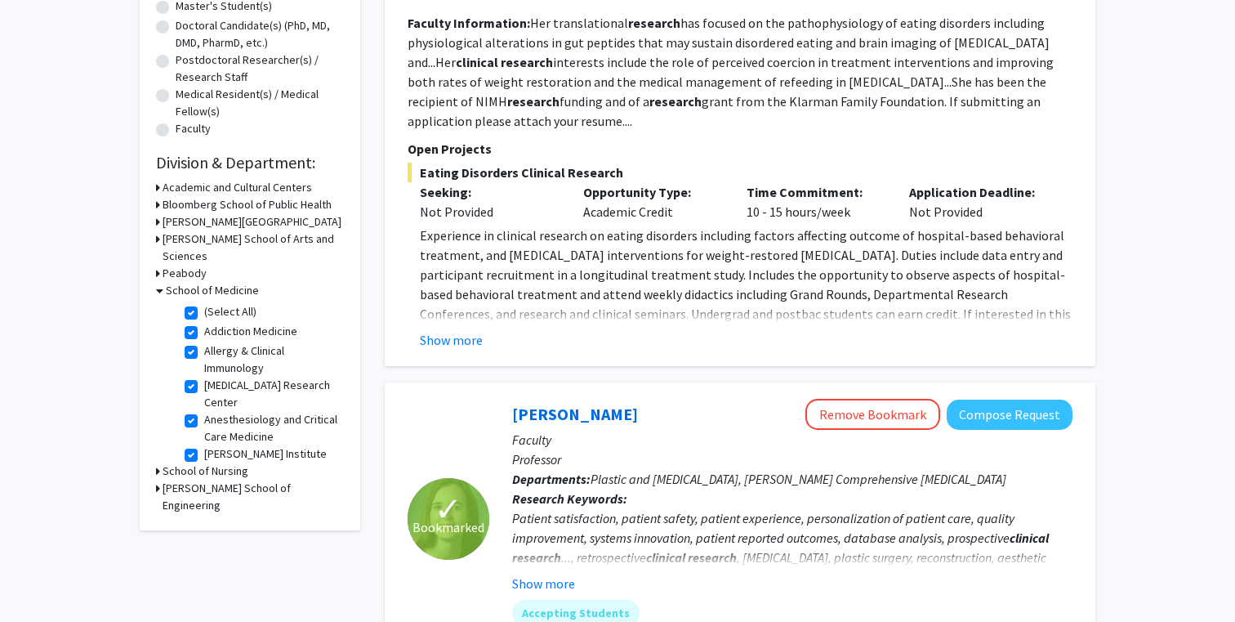
click at [204, 303] on label "(Select All)" at bounding box center [230, 311] width 52 height 17
click at [204, 303] on input "(Select All)" at bounding box center [209, 308] width 11 height 11
checkbox input "false"
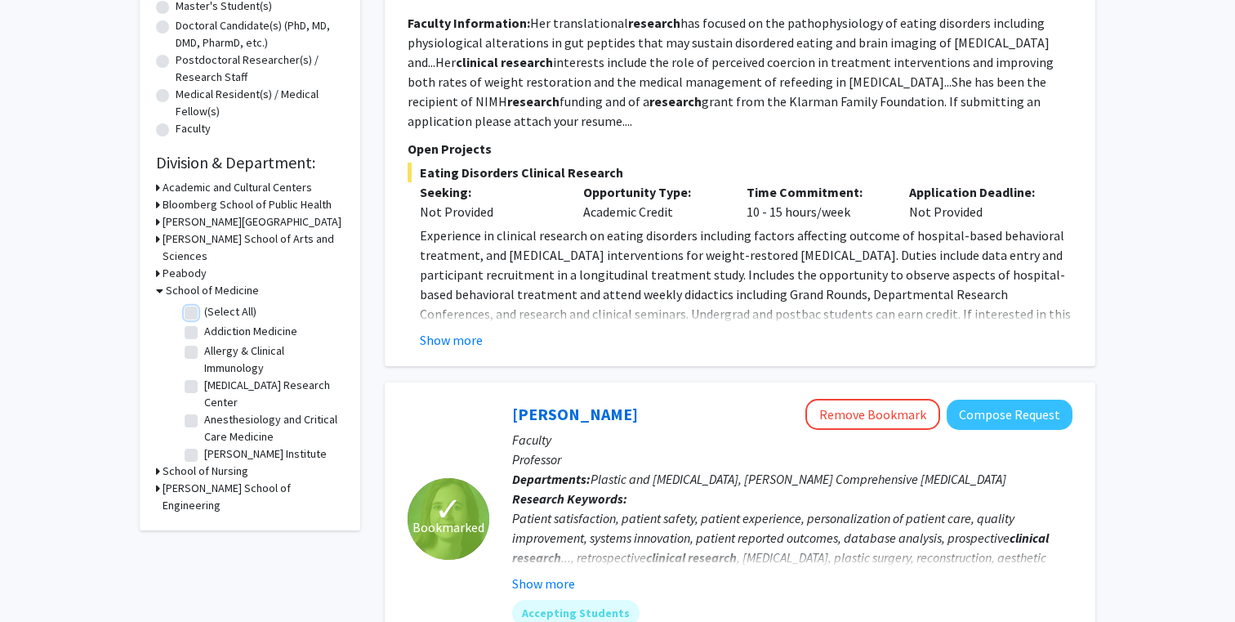
checkbox input "false"
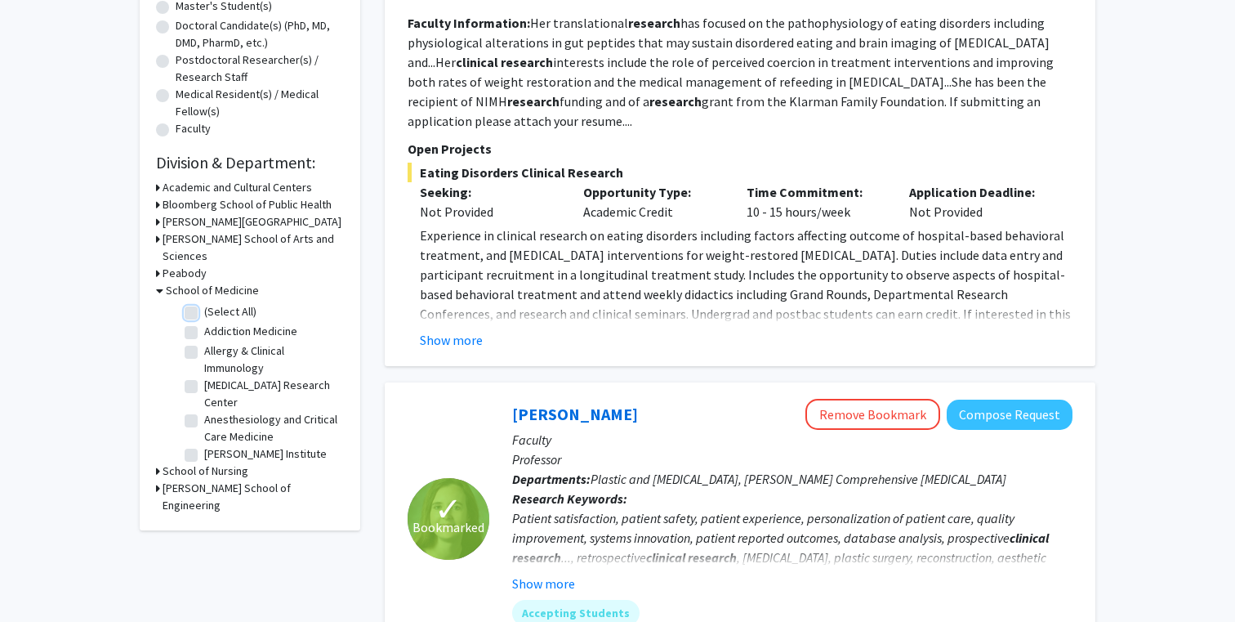
checkbox input "false"
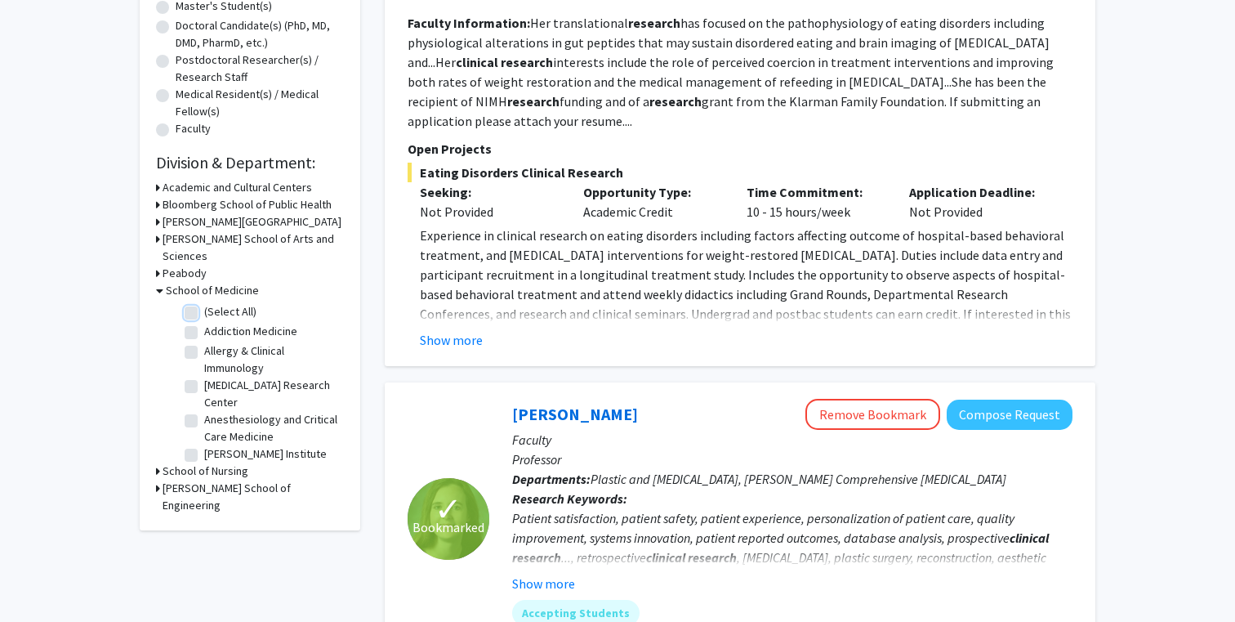
checkbox input "false"
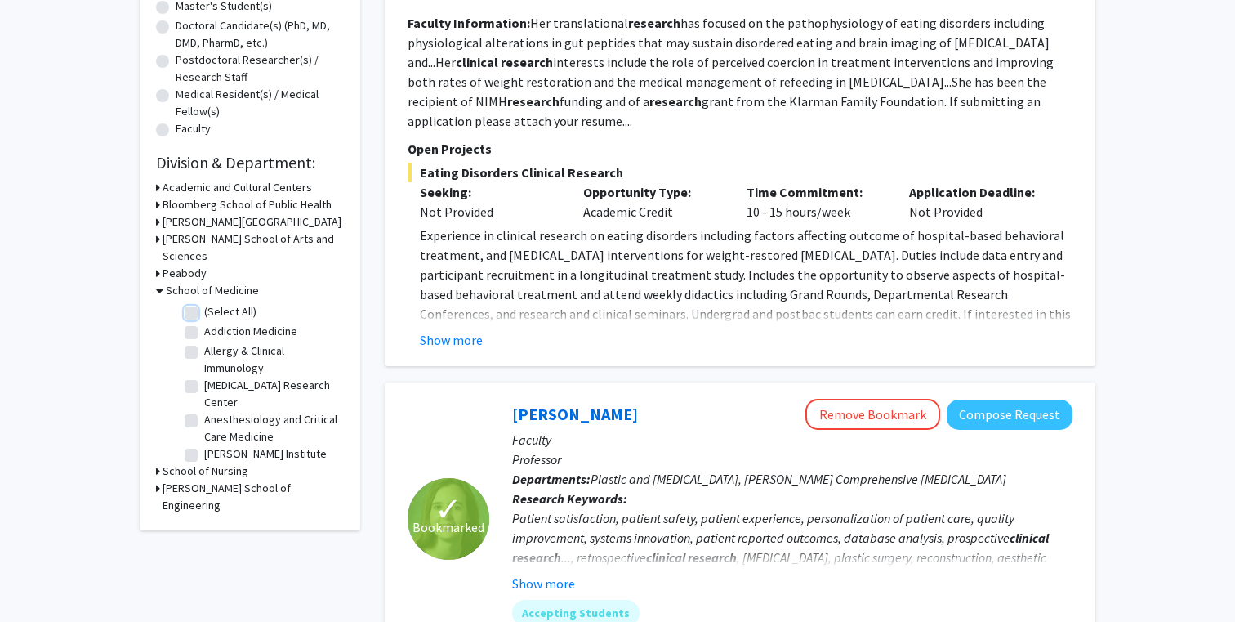
checkbox input "false"
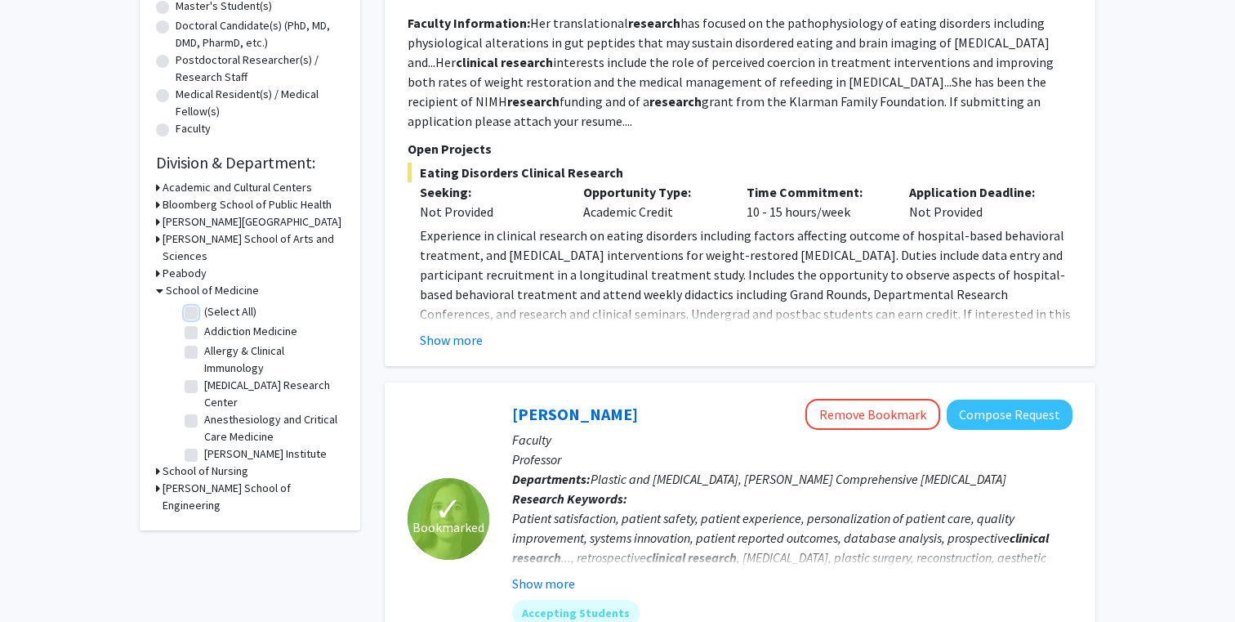
checkbox input "false"
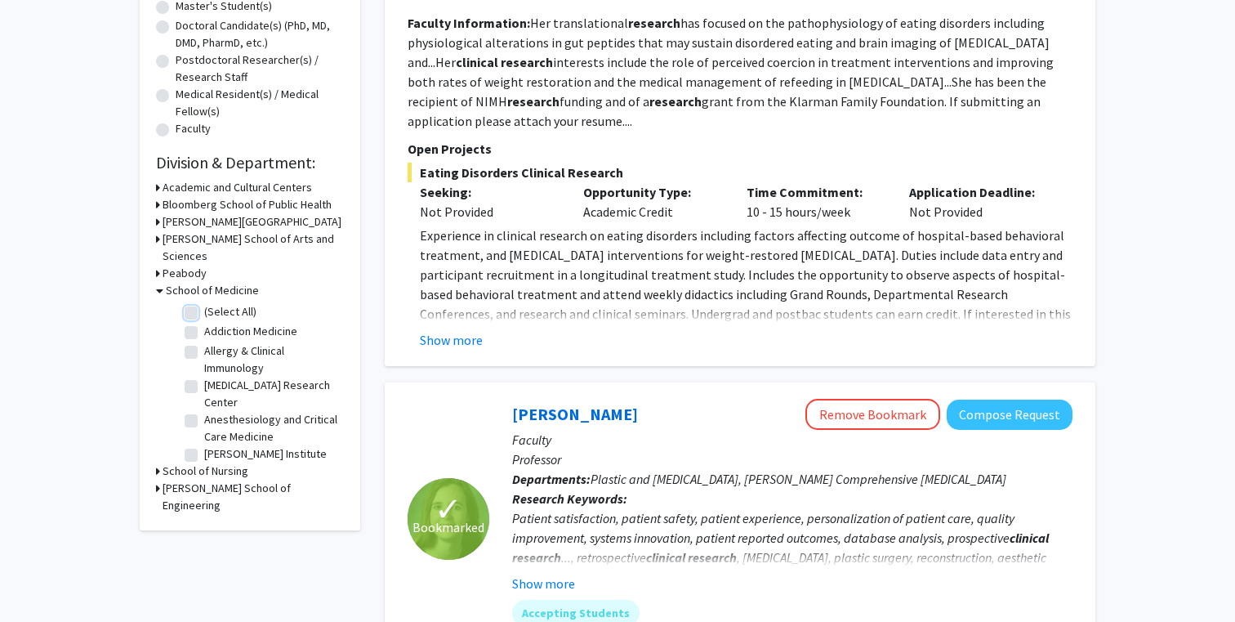
checkbox input "false"
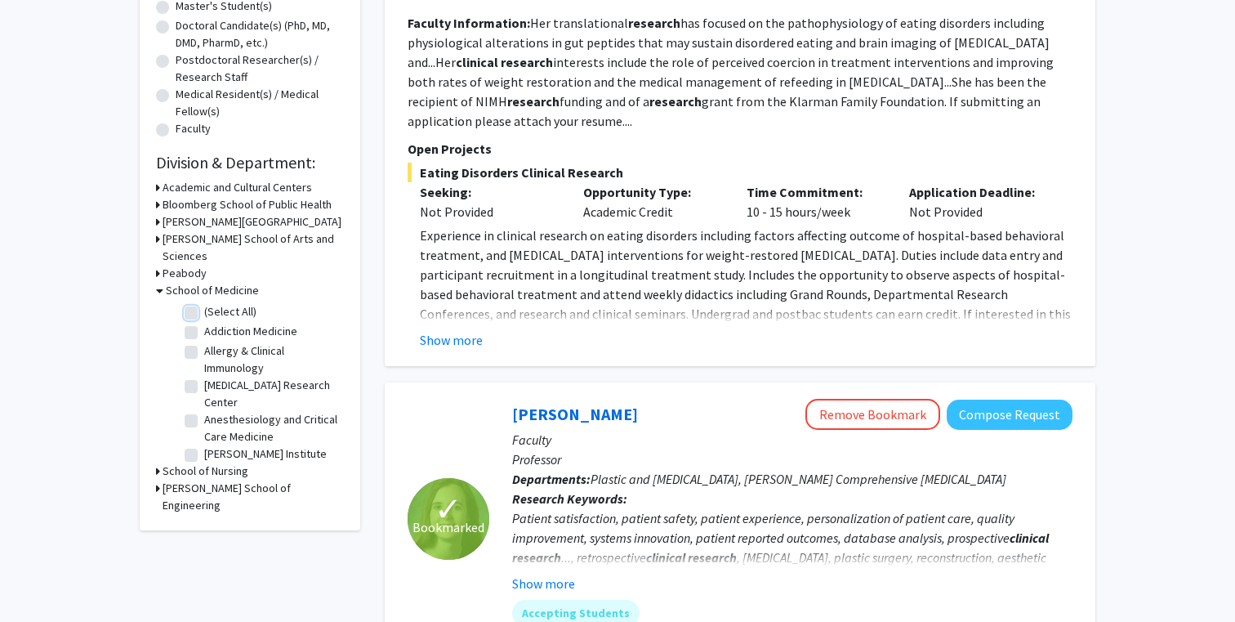
checkbox input "false"
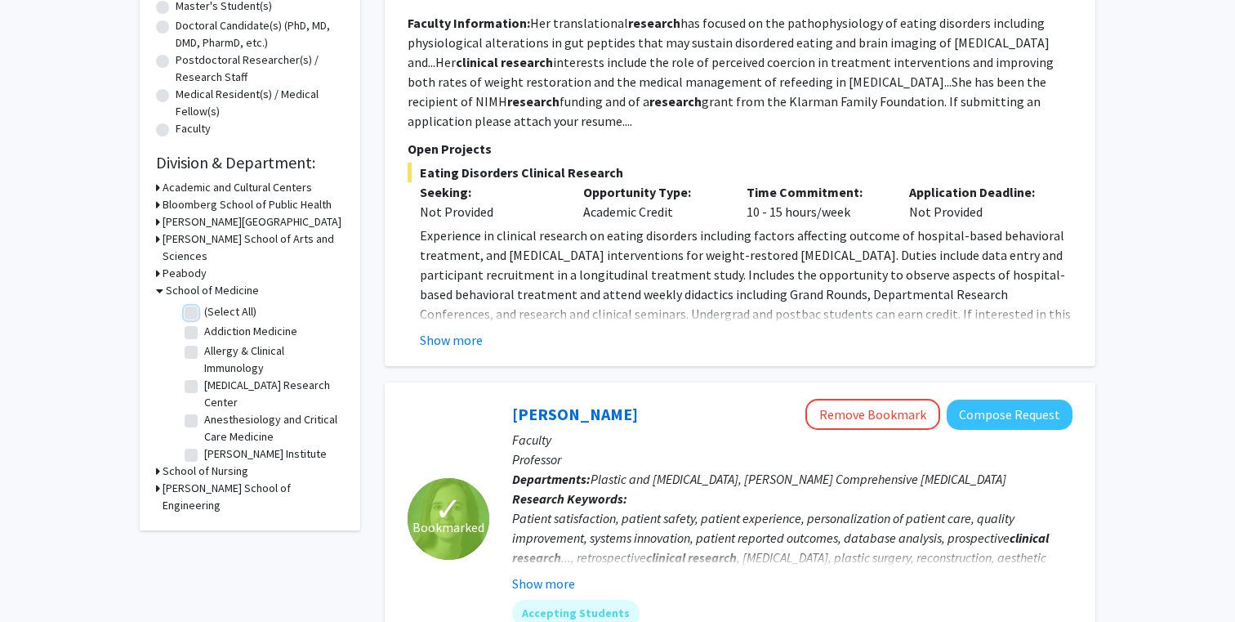
checkbox input "false"
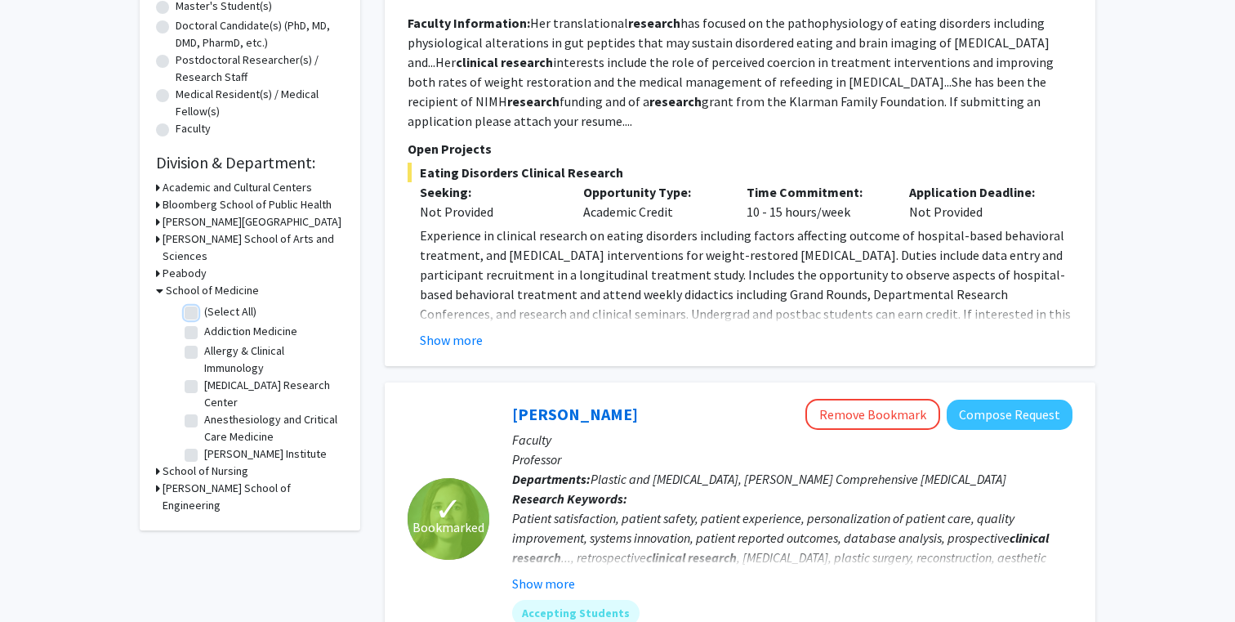
checkbox input "false"
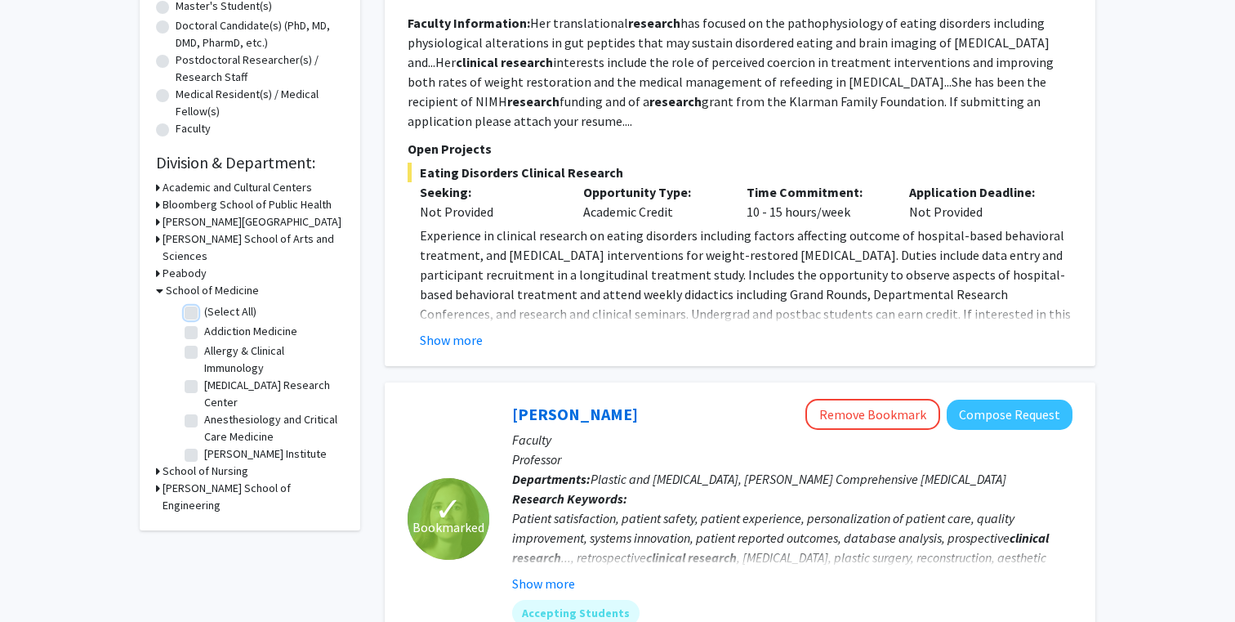
checkbox input "false"
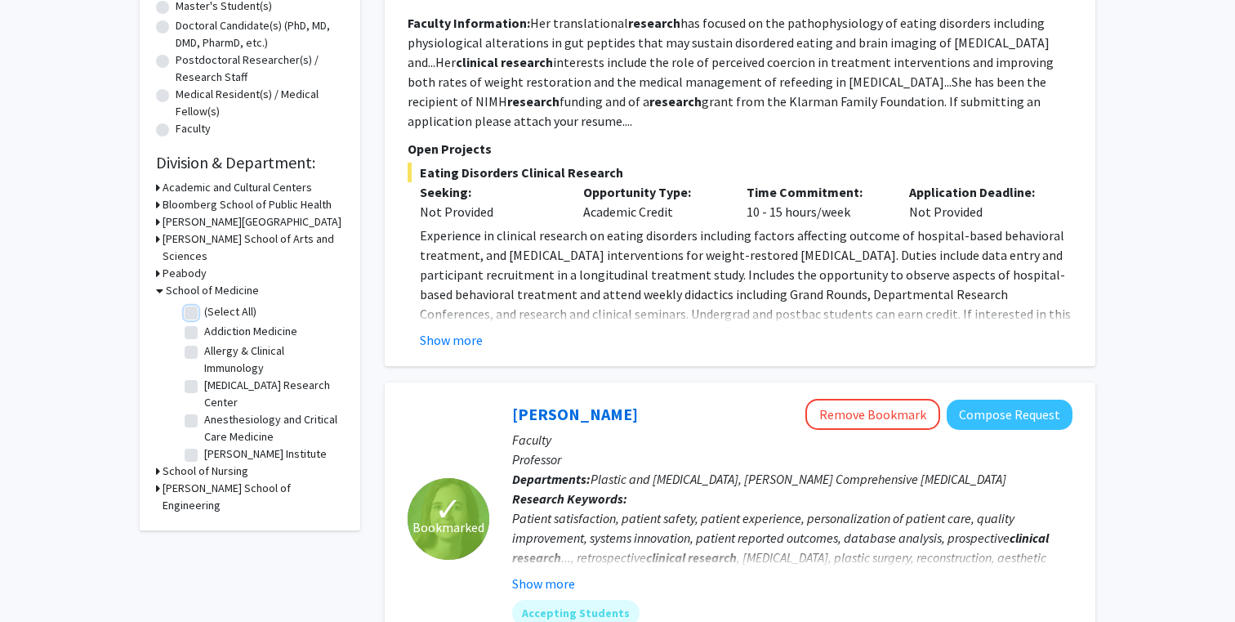
checkbox input "false"
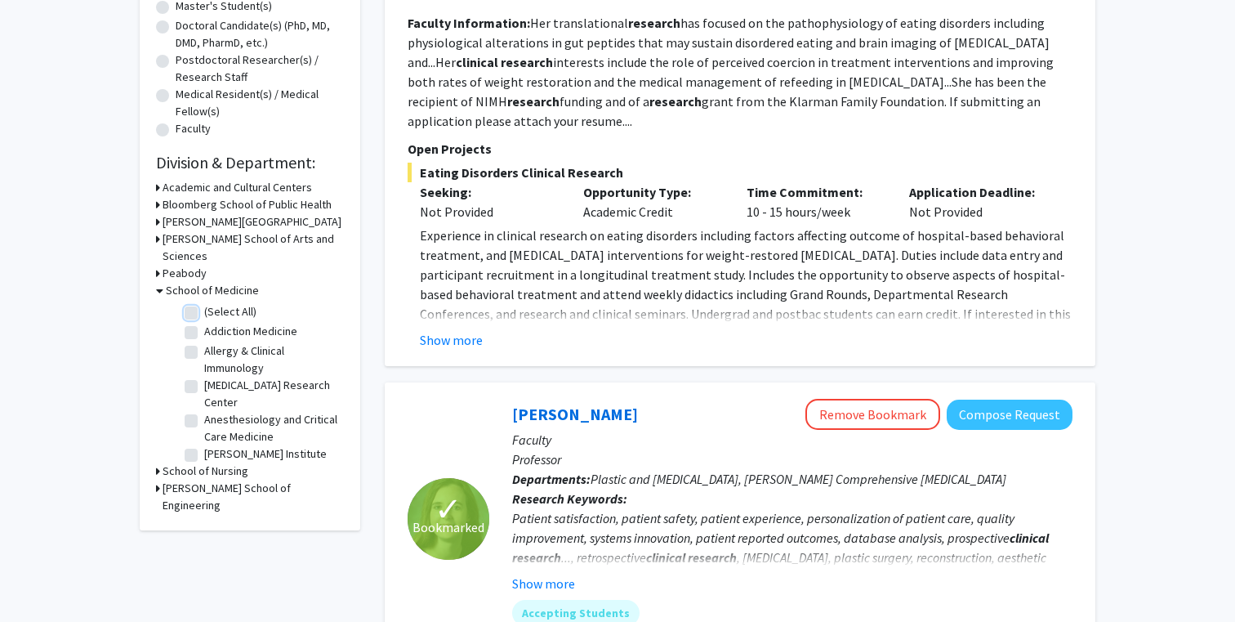
checkbox input "false"
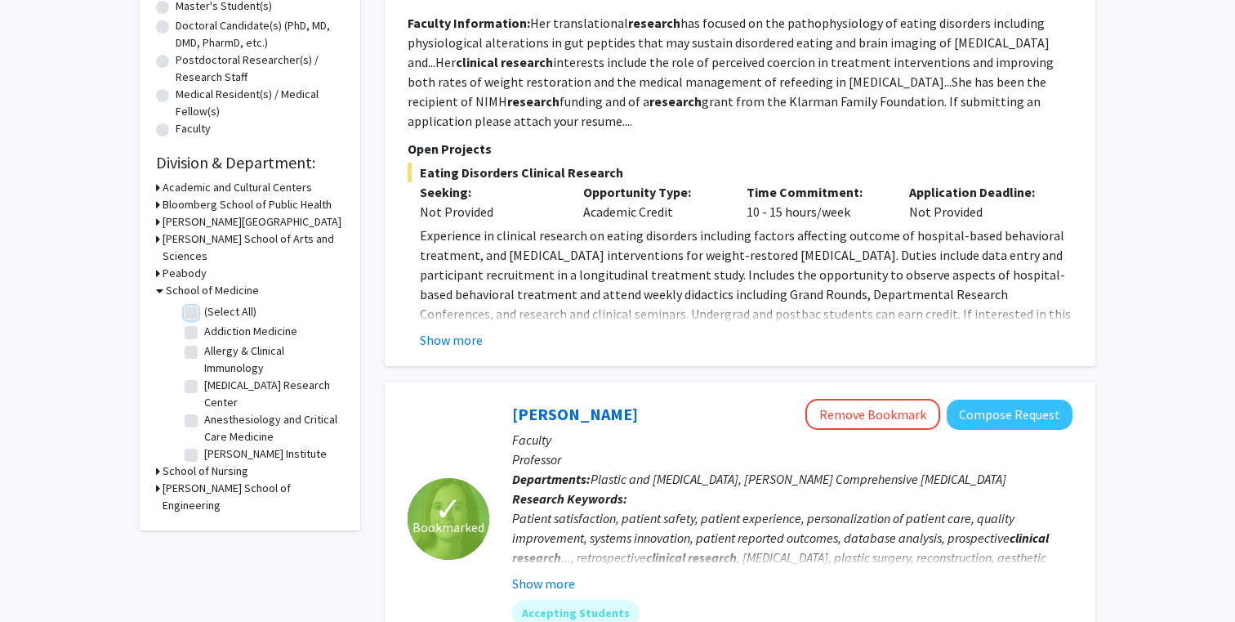
checkbox input "false"
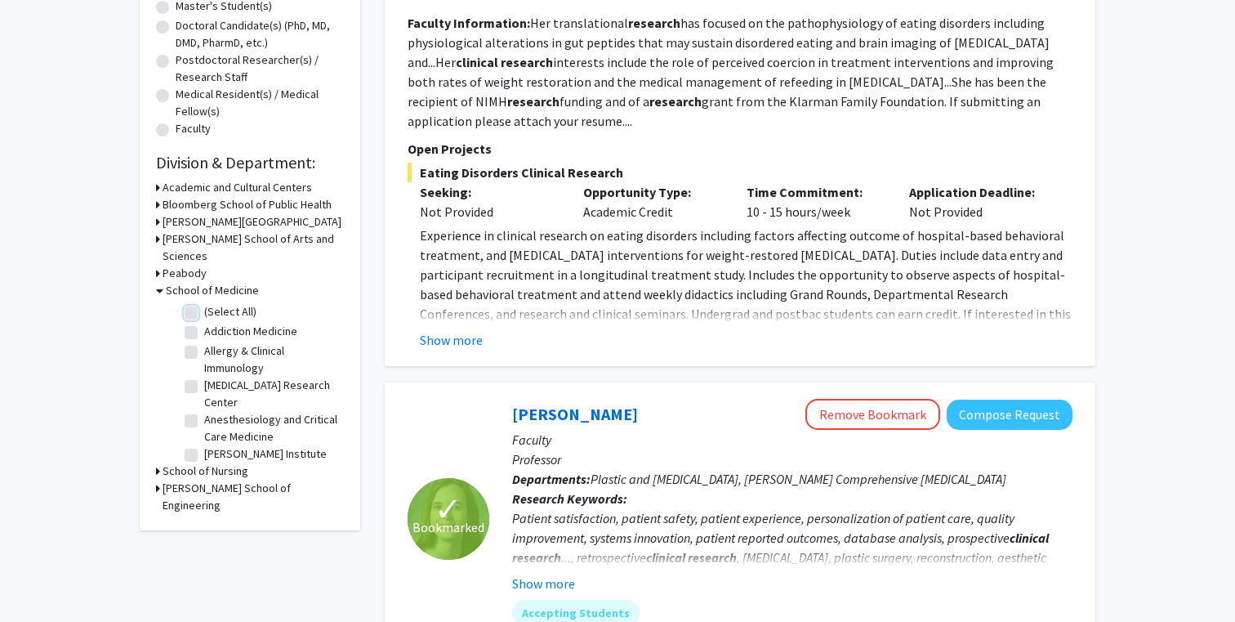
checkbox input "false"
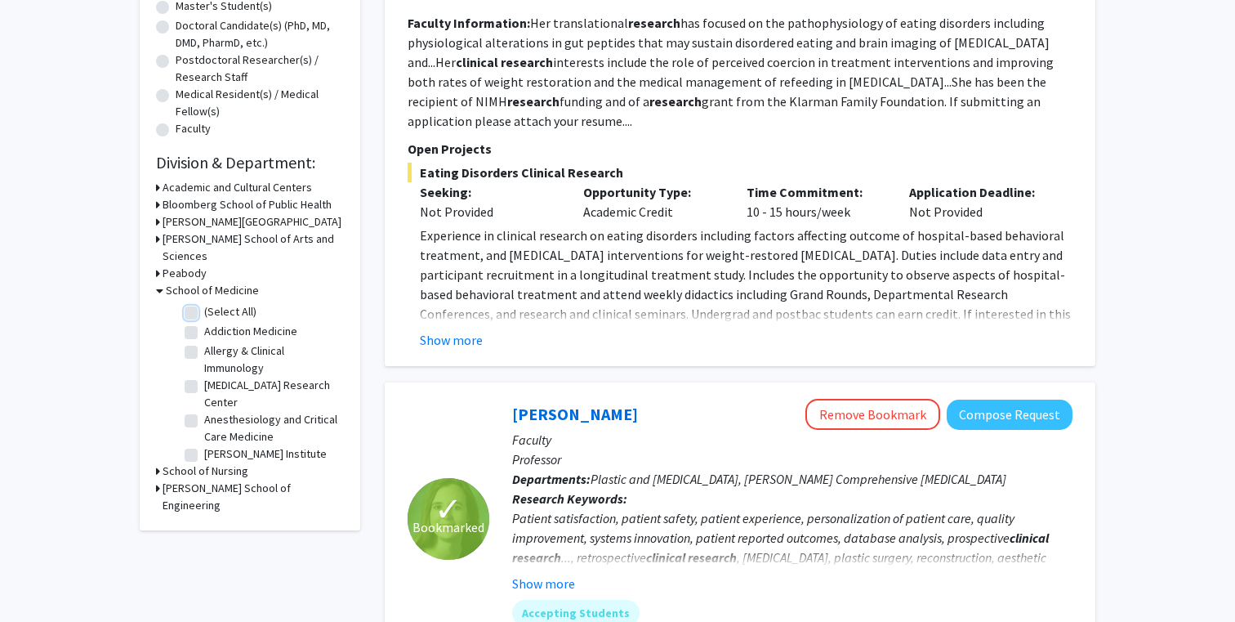
checkbox input "false"
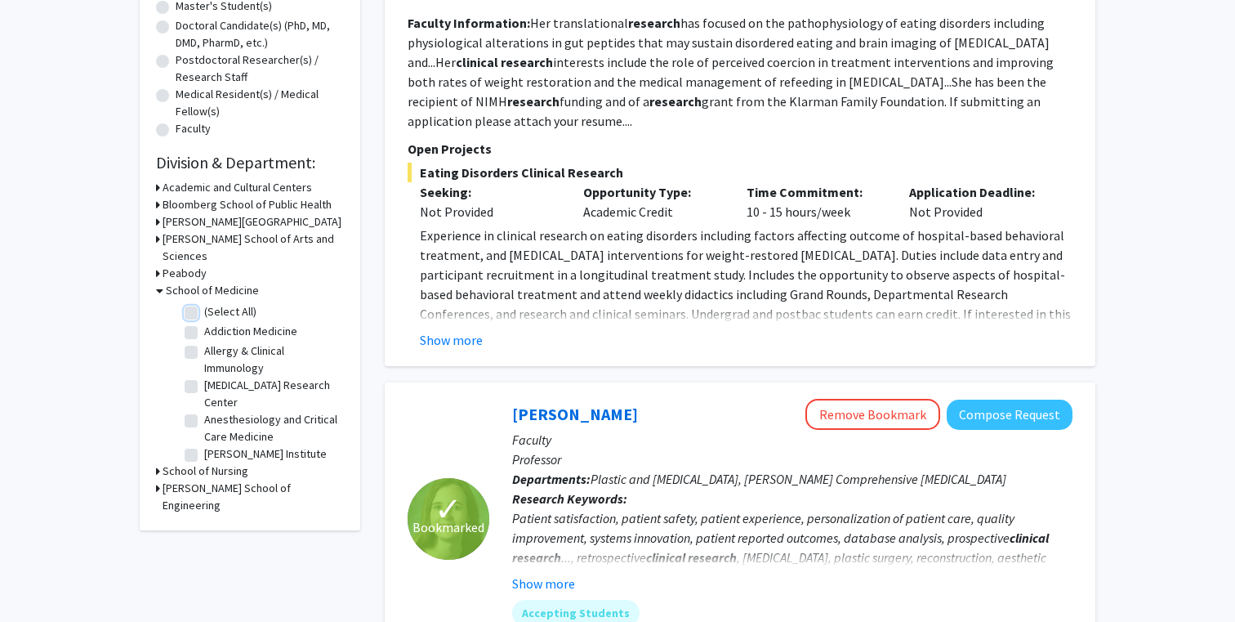
checkbox input "false"
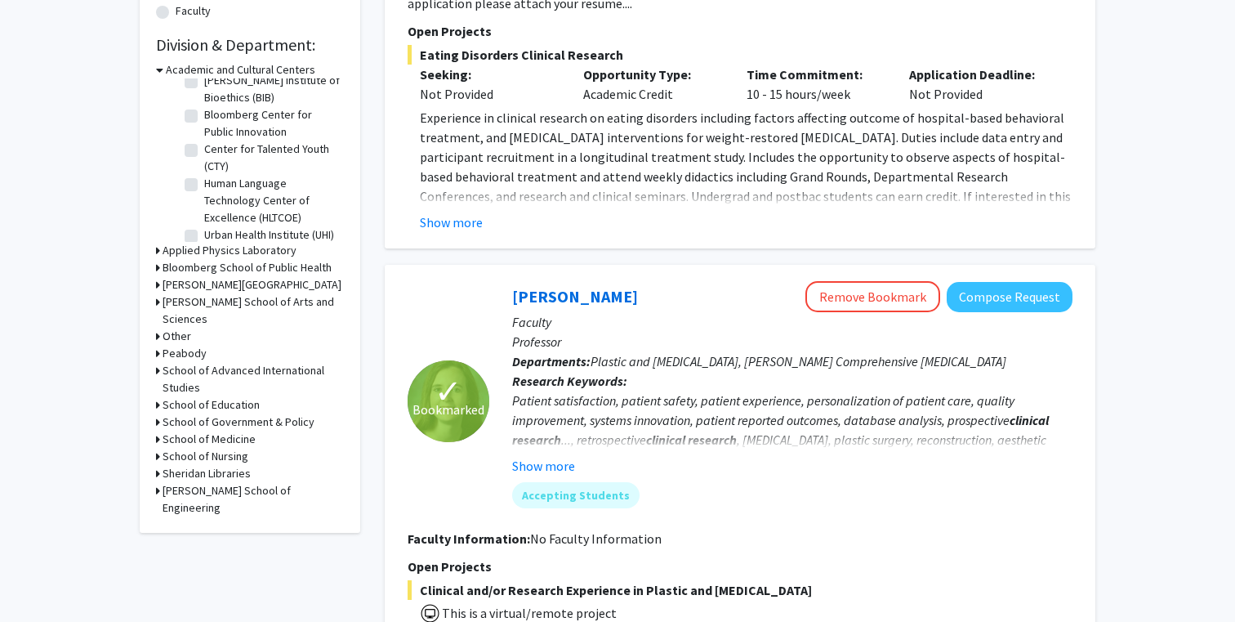
scroll to position [475, 0]
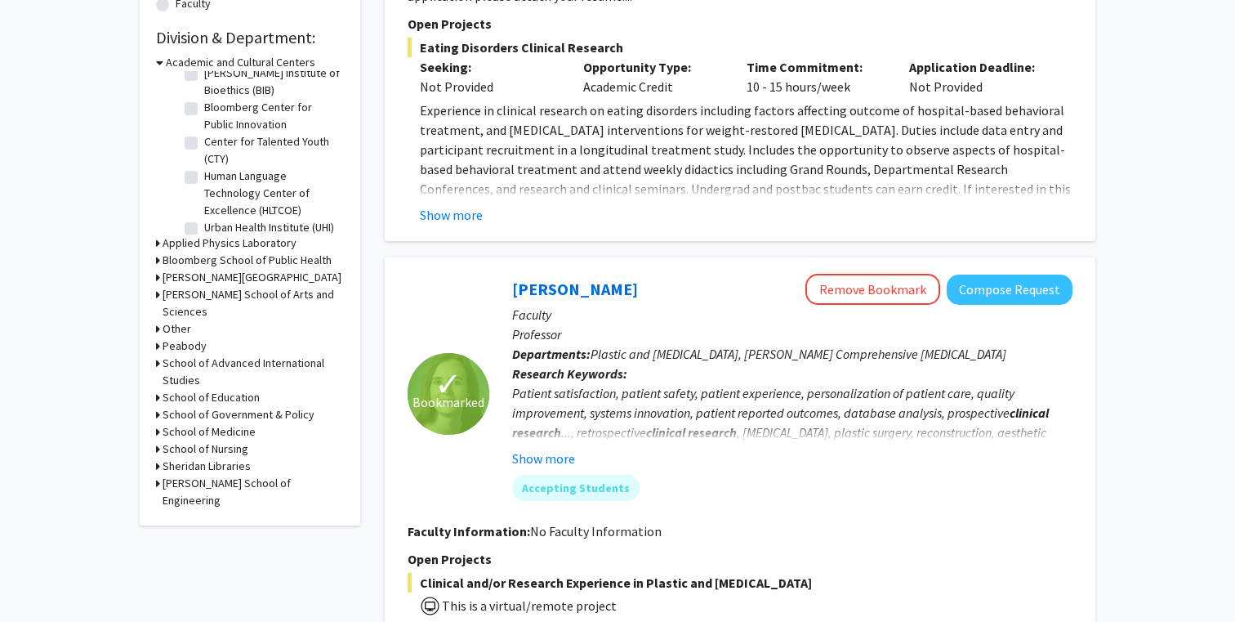
click at [220, 423] on h3 "School of Medicine" at bounding box center [209, 431] width 93 height 17
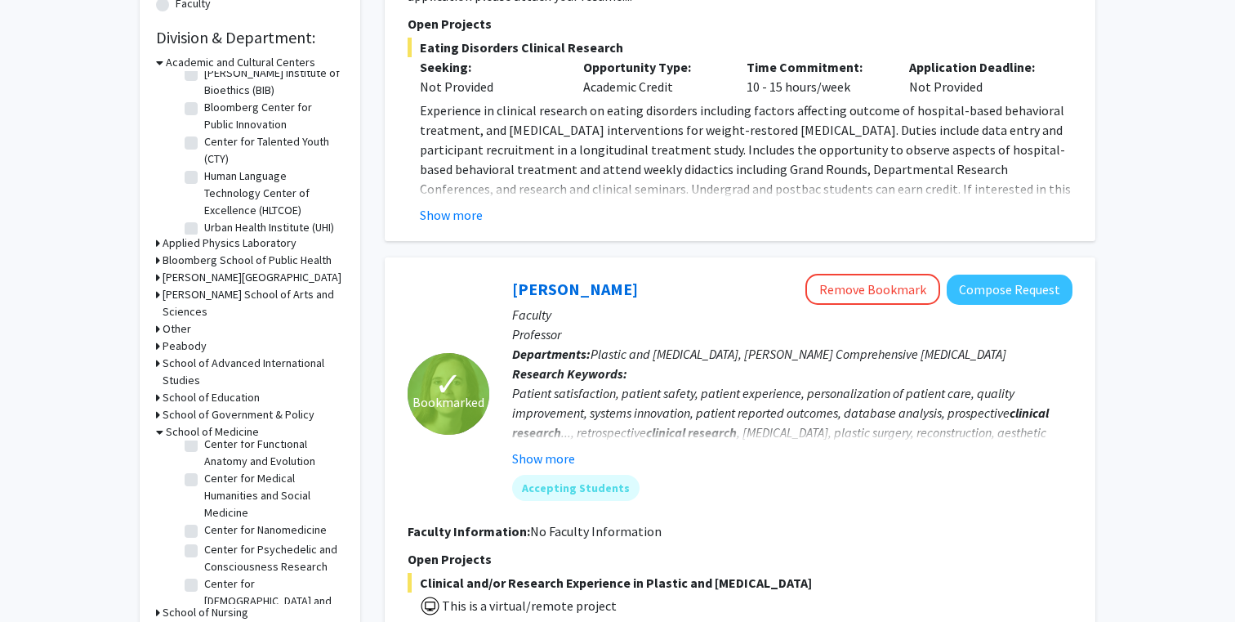
scroll to position [480, 0]
click at [204, 518] on label "Center for Nanomedicine" at bounding box center [265, 526] width 123 height 17
click at [204, 518] on input "Center for Nanomedicine" at bounding box center [209, 523] width 11 height 11
checkbox input "true"
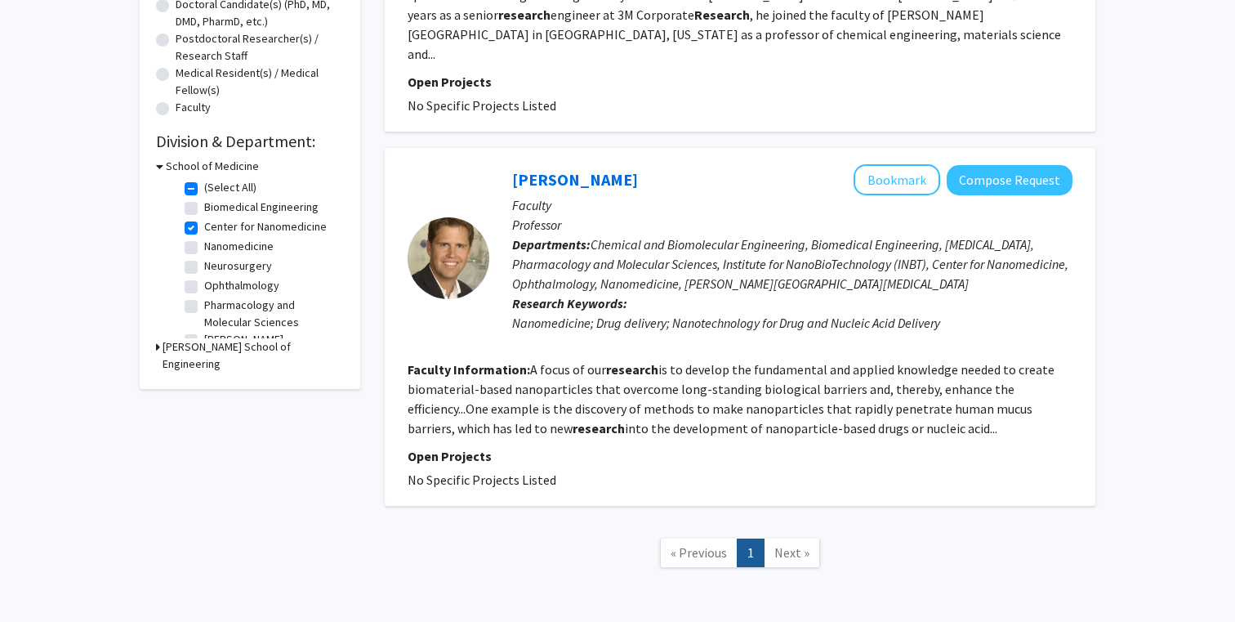
scroll to position [369, 0]
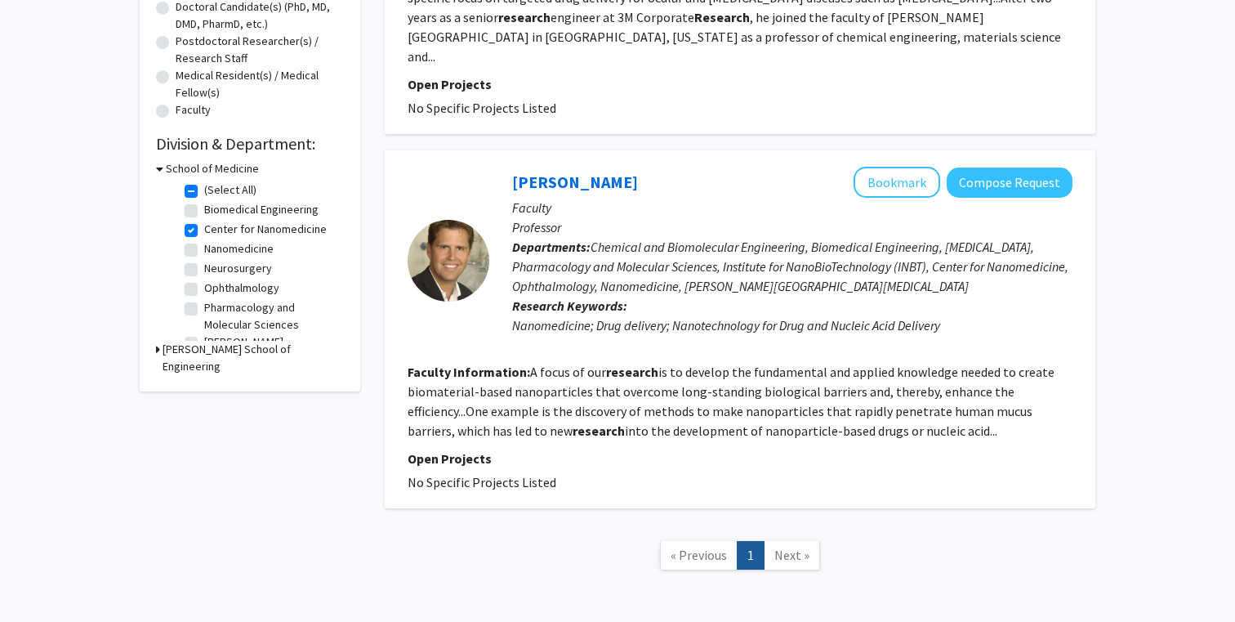
click at [204, 230] on label "Center for Nanomedicine" at bounding box center [265, 229] width 123 height 17
click at [204, 230] on input "Center for Nanomedicine" at bounding box center [209, 226] width 11 height 11
checkbox input "false"
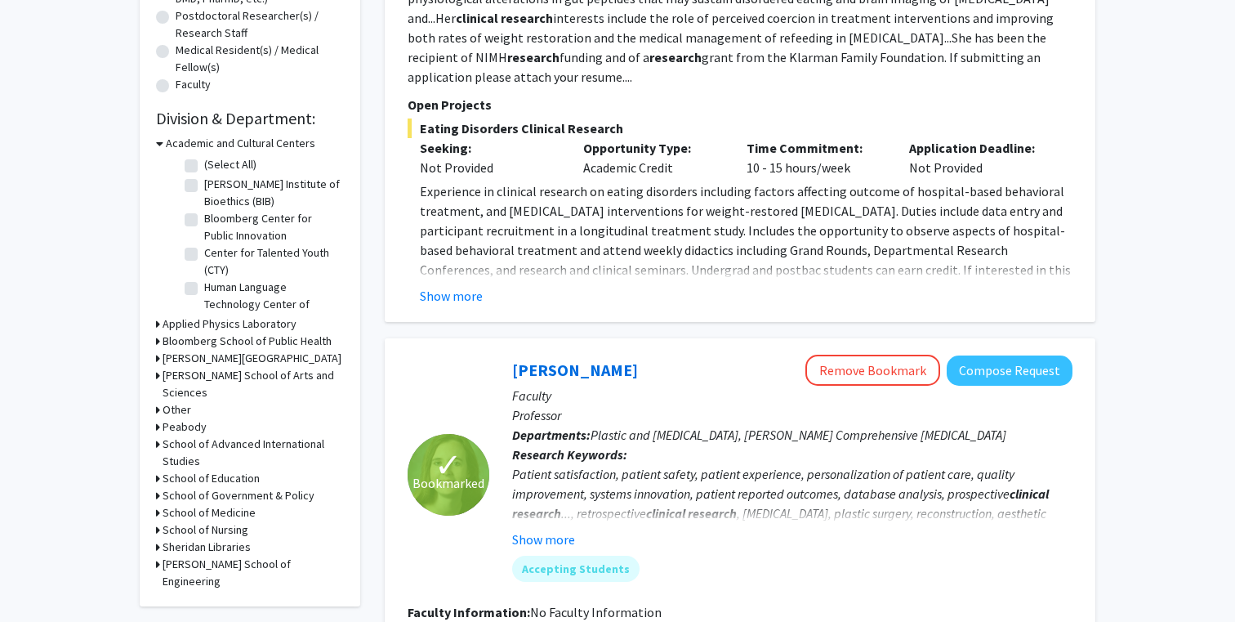
scroll to position [400, 0]
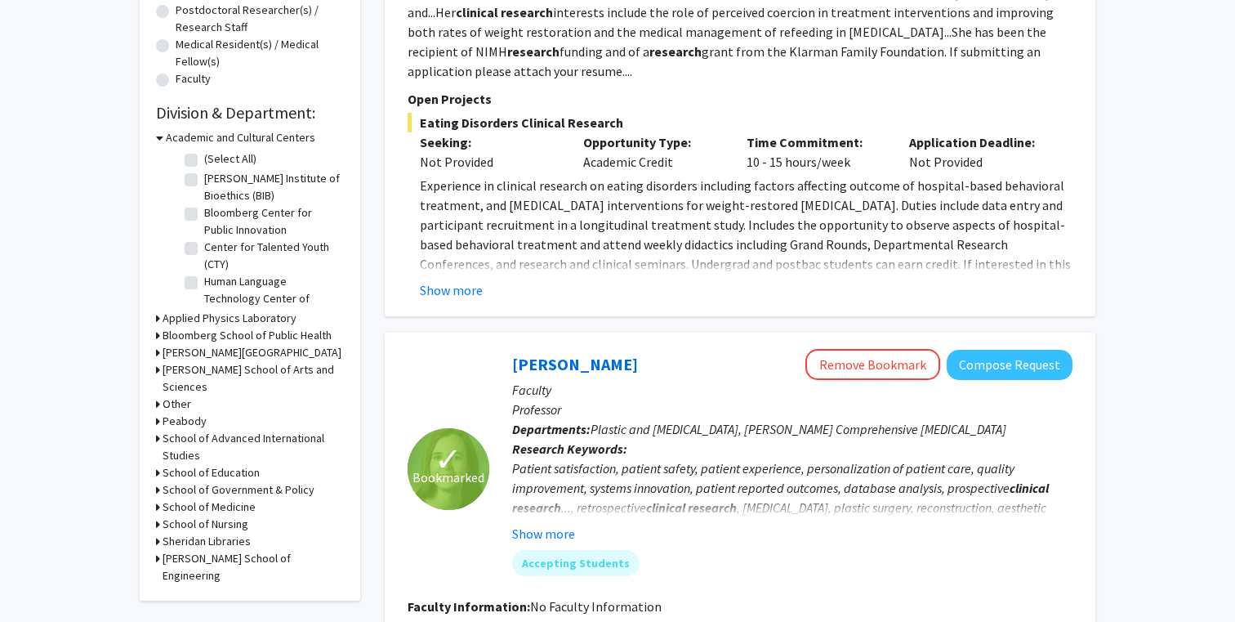
click at [209, 498] on h3 "School of Medicine" at bounding box center [209, 506] width 93 height 17
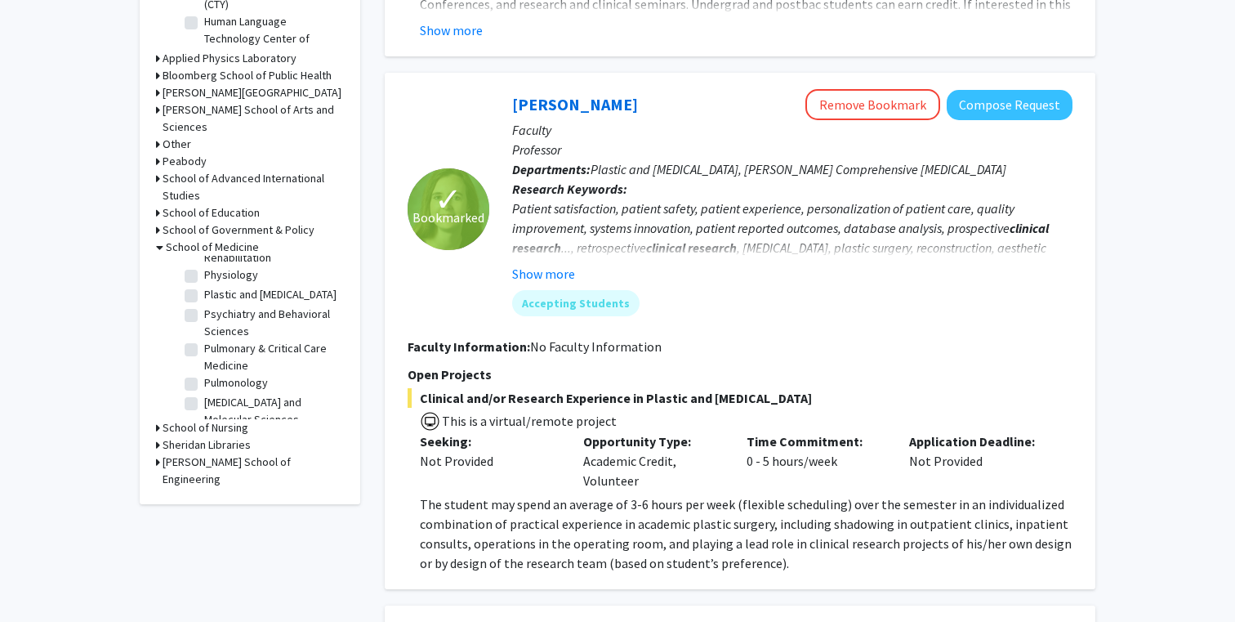
scroll to position [1838, 0]
click at [204, 429] on label "Radiology and Radiological Science" at bounding box center [272, 446] width 136 height 34
click at [204, 429] on input "Radiology and Radiological Science" at bounding box center [209, 434] width 11 height 11
checkbox input "true"
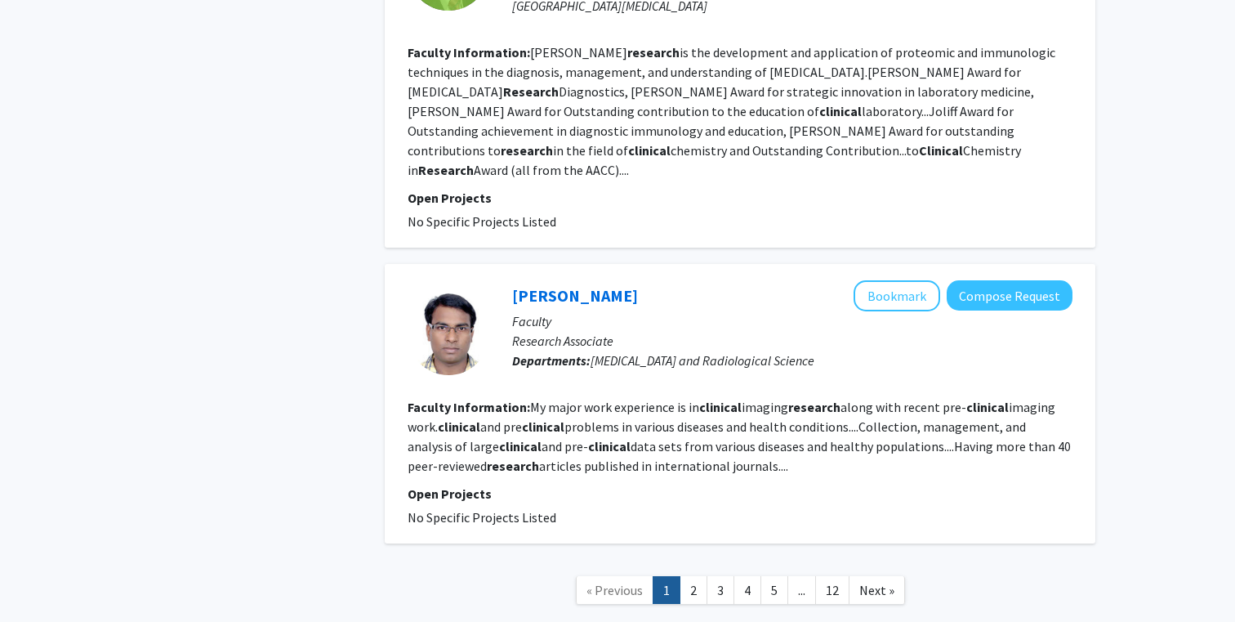
scroll to position [3450, 0]
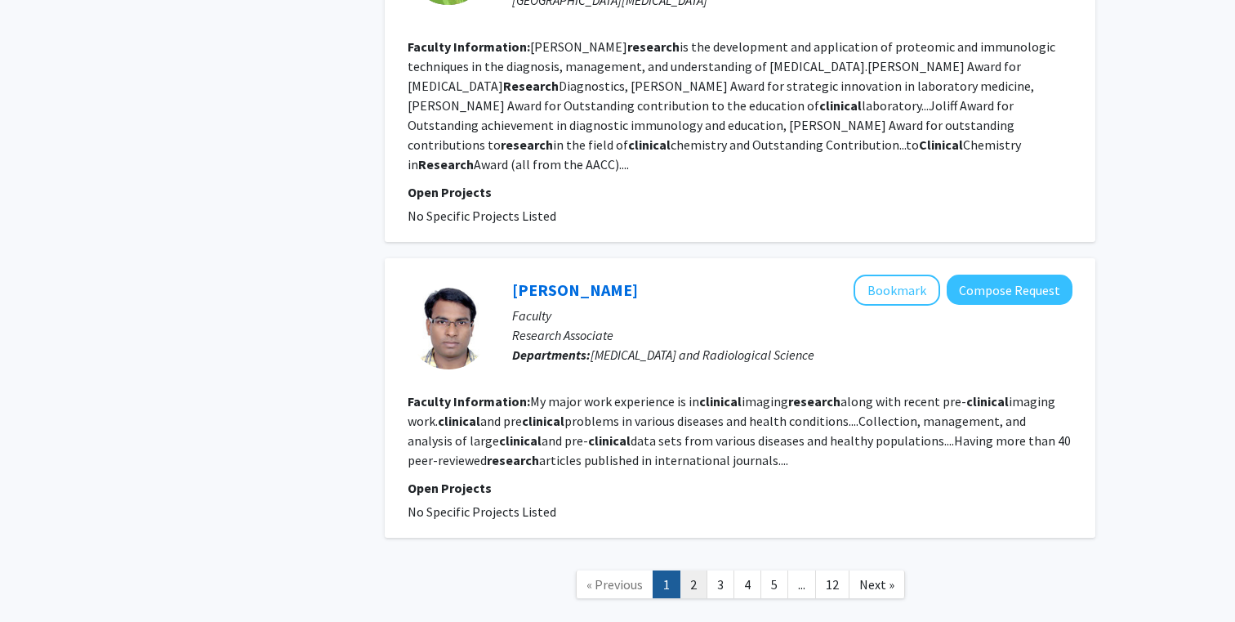
click at [699, 570] on link "2" at bounding box center [694, 584] width 28 height 29
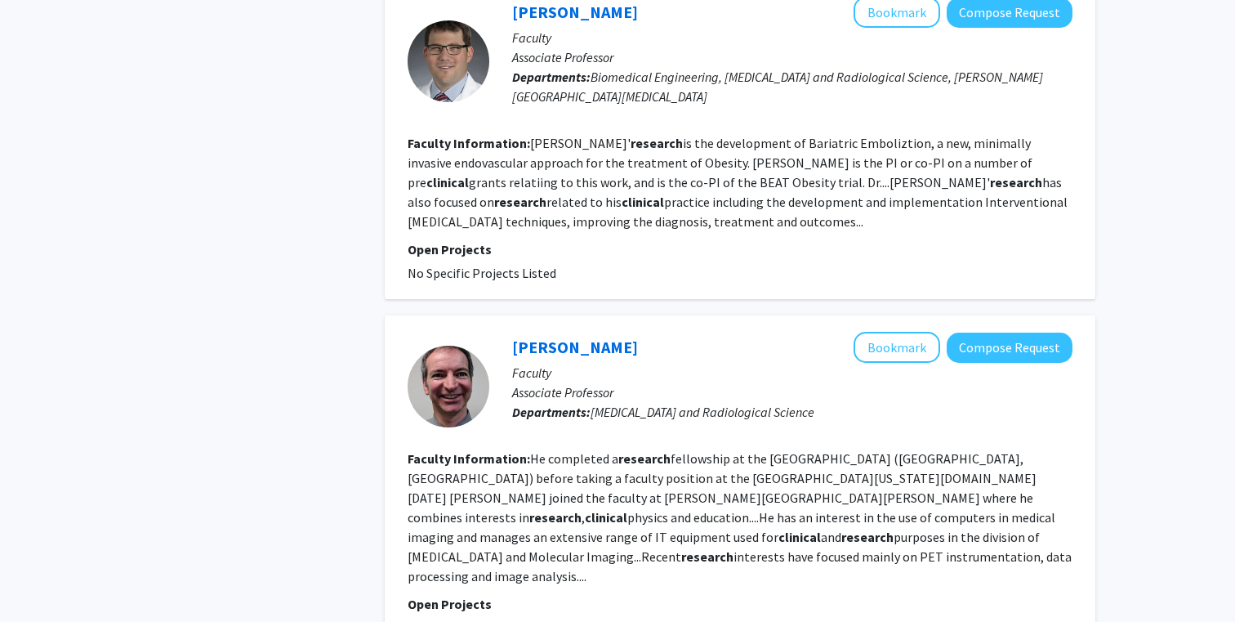
scroll to position [3501, 0]
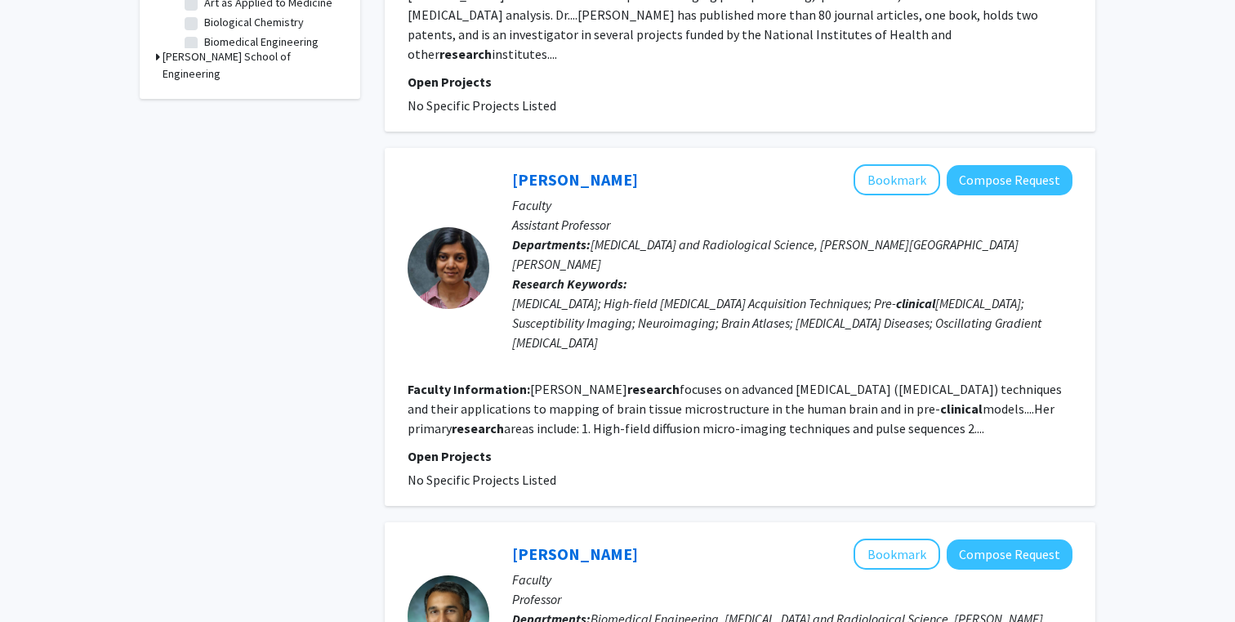
scroll to position [716, 0]
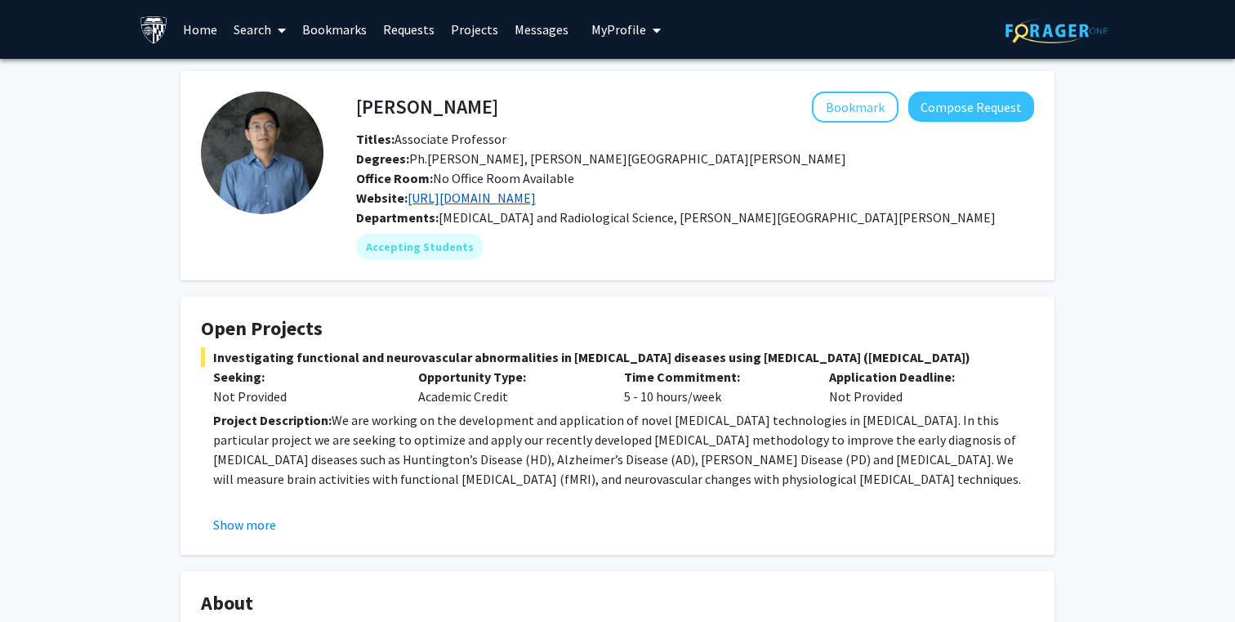
click at [467, 192] on link "https://www.hopkinsmedicine.org/research/labs/jun-hua-lab" at bounding box center [472, 198] width 128 height 16
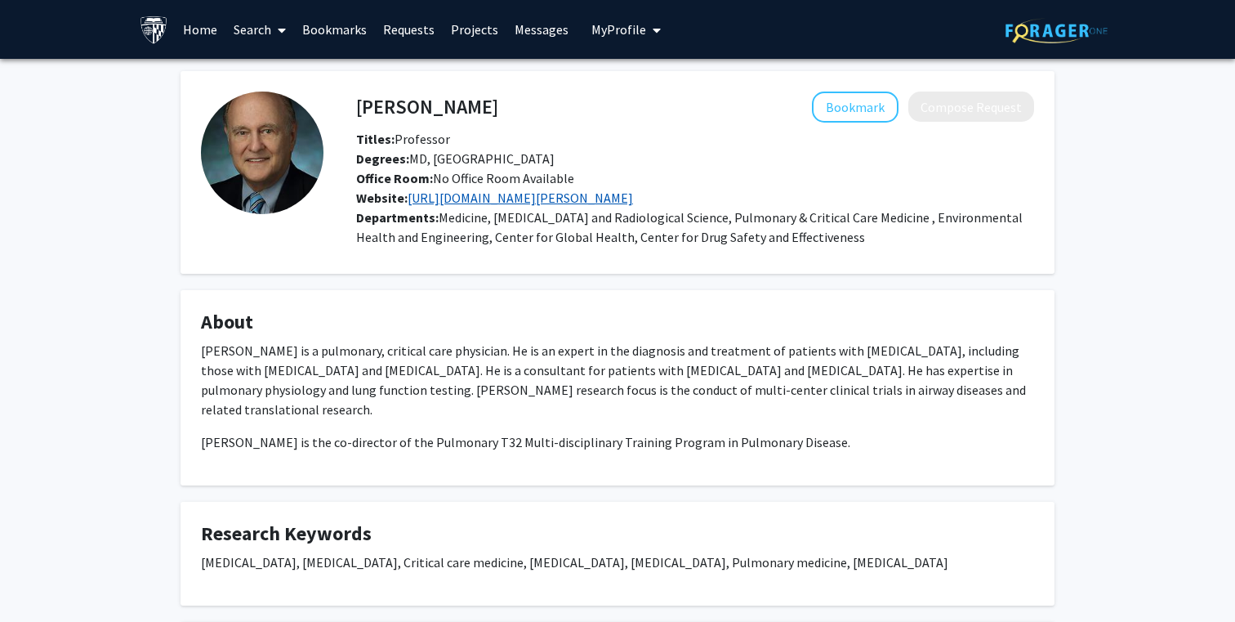
click at [473, 199] on link "[URL][DOMAIN_NAME][PERSON_NAME]" at bounding box center [520, 198] width 225 height 16
